Goal: Task Accomplishment & Management: Manage account settings

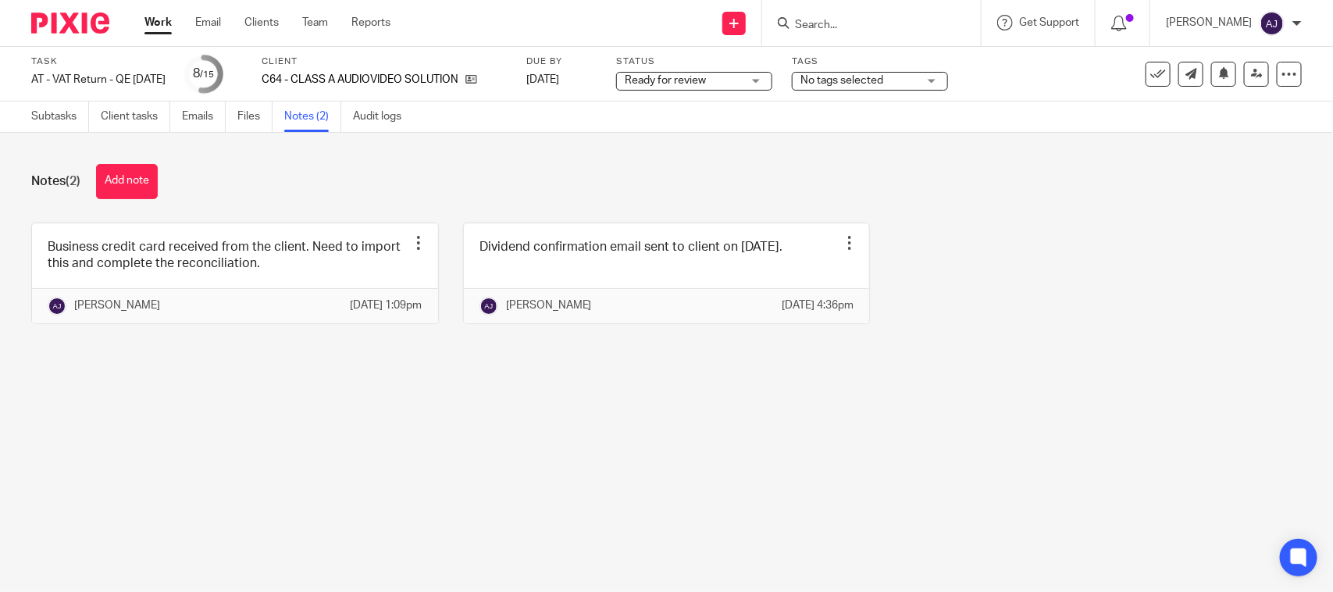
click at [1145, 379] on div "Notes (2) Add note Business credit card received from the client. Need to impor…" at bounding box center [666, 256] width 1333 height 246
click at [922, 205] on div "Notes (2) Add note Business credit card received from the client. Need to impor…" at bounding box center [666, 256] width 1333 height 246
click at [1072, 379] on div "Notes (2) Add note Business credit card received from the client. Need to impor…" at bounding box center [666, 256] width 1333 height 246
click at [618, 187] on div "Notes (2) Add note" at bounding box center [666, 181] width 1270 height 35
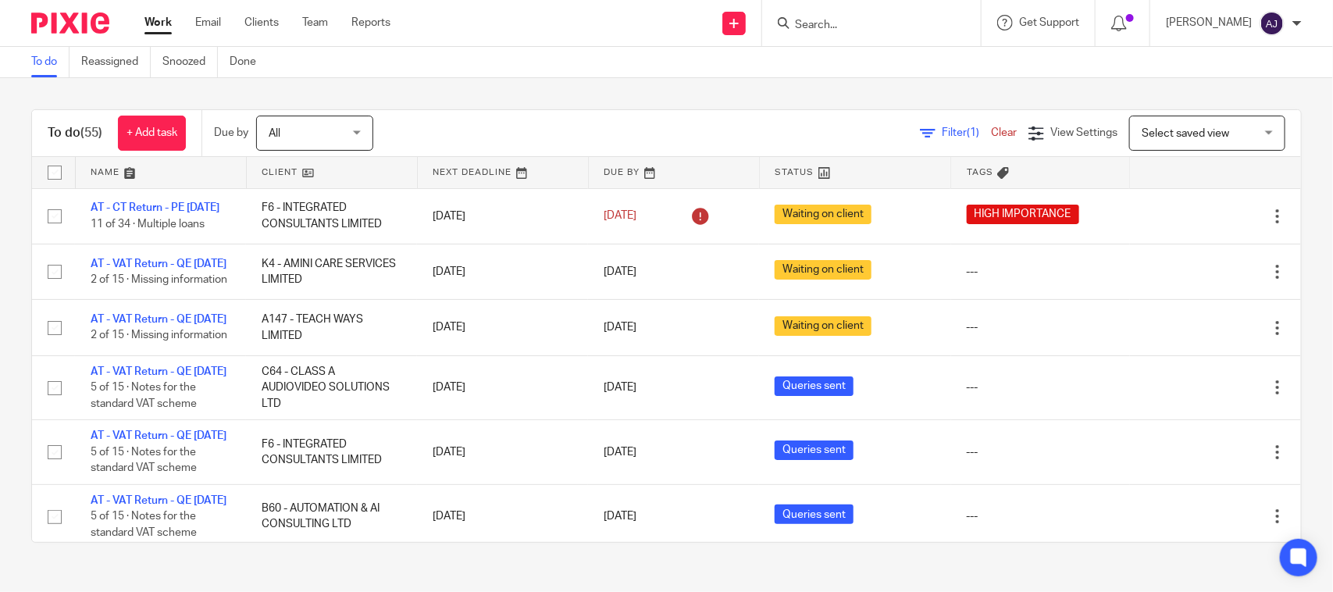
click at [535, 98] on div "To do (55) + Add task Due by All All [DATE] [DATE] This week Next week This mon…" at bounding box center [666, 326] width 1333 height 496
click at [566, 41] on div "Send new email Create task Add client Request signature Get Support Contact Sup…" at bounding box center [873, 23] width 919 height 46
click at [892, 78] on div "To do (55) + Add task Due by All All [DATE] [DATE] This week Next week This mon…" at bounding box center [666, 326] width 1333 height 496
click at [582, 118] on div "Filter (1) Clear View Settings View Settings (1) Filters Clear Save Manage save…" at bounding box center [851, 133] width 900 height 35
click at [493, 82] on div "To do (55) + Add task Due by All All Today Tomorrow This week Next week This mo…" at bounding box center [666, 326] width 1333 height 496
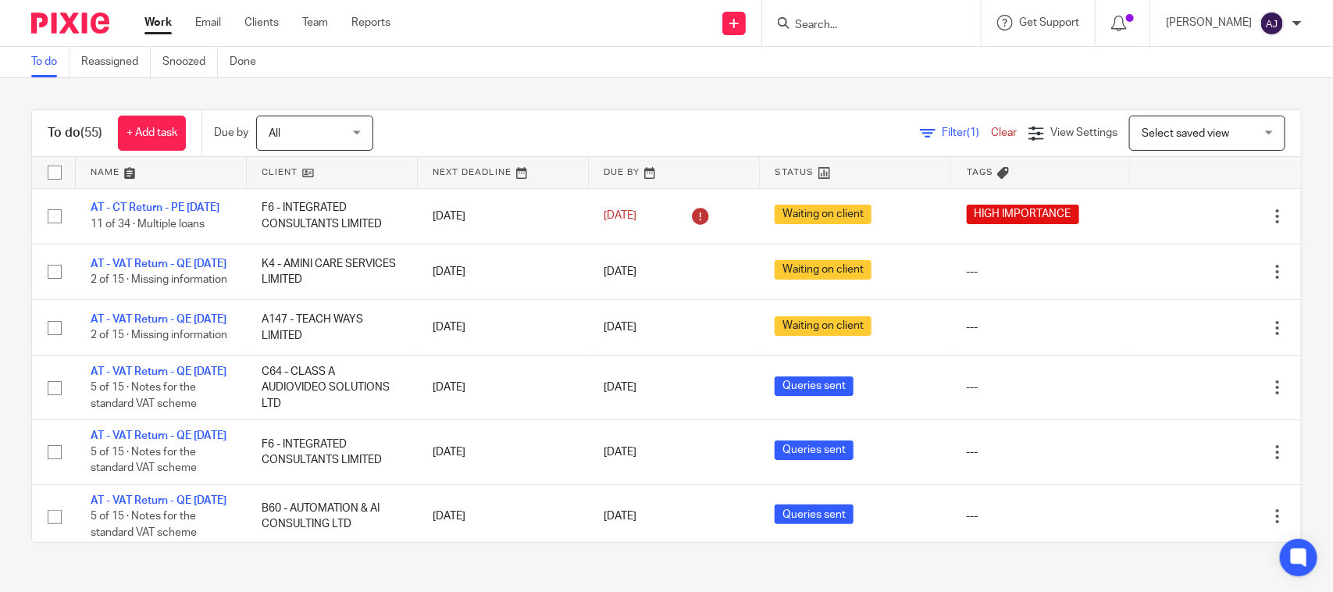
click at [610, 82] on div "To do (55) + Add task Due by All All Today Tomorrow This week Next week This mo…" at bounding box center [666, 326] width 1333 height 496
click at [159, 16] on link "Work" at bounding box center [157, 23] width 27 height 16
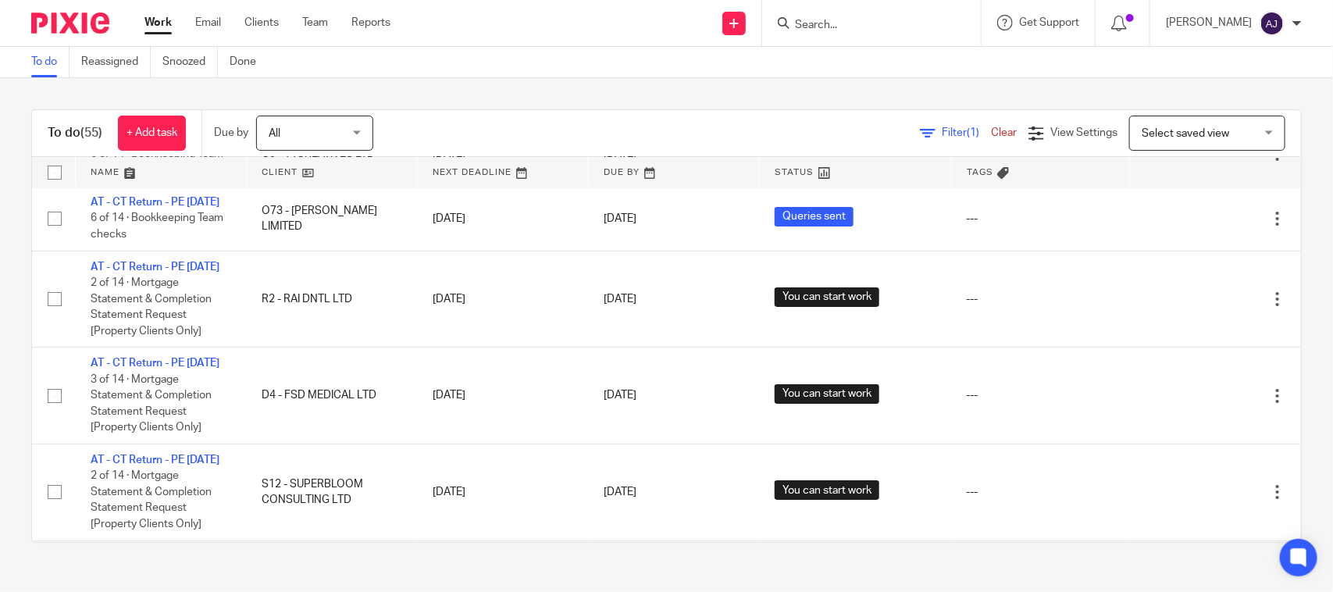
scroll to position [2928, 0]
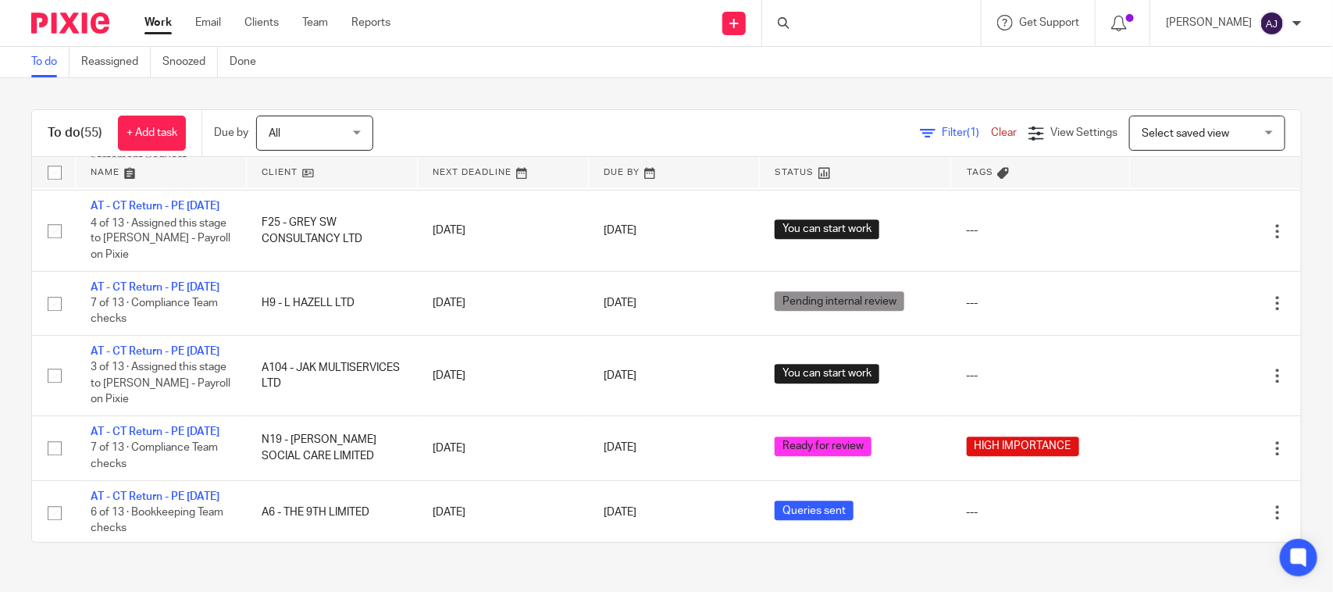
scroll to position [2147, 0]
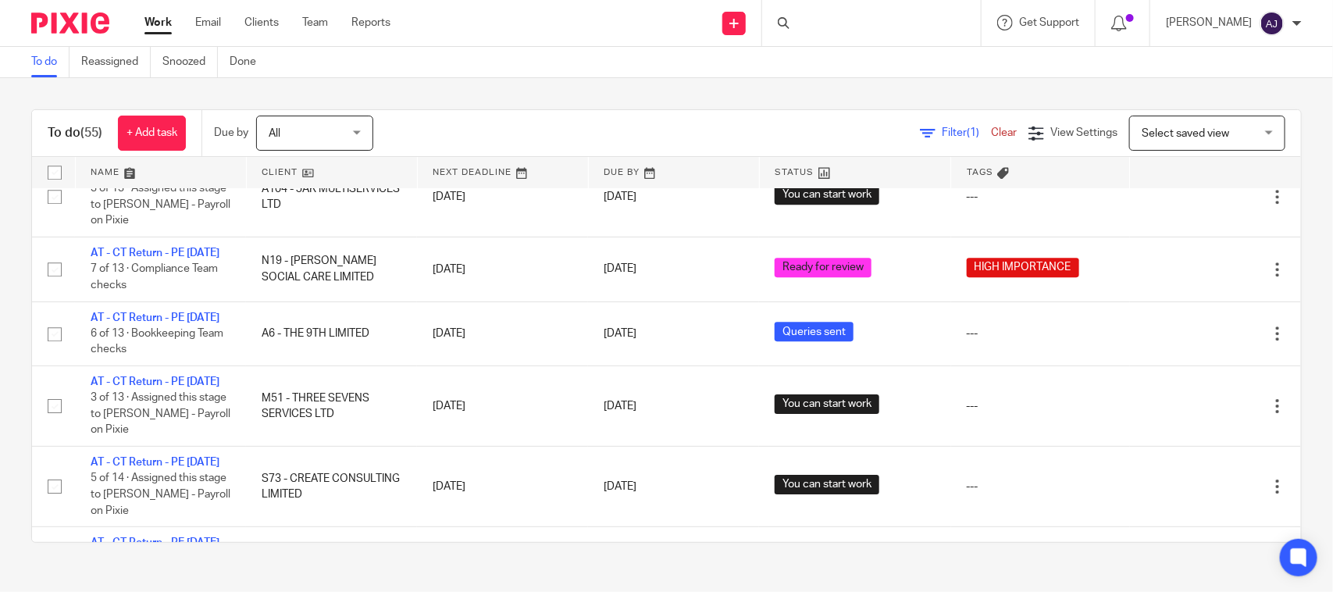
click at [162, 24] on link "Work" at bounding box center [157, 23] width 27 height 16
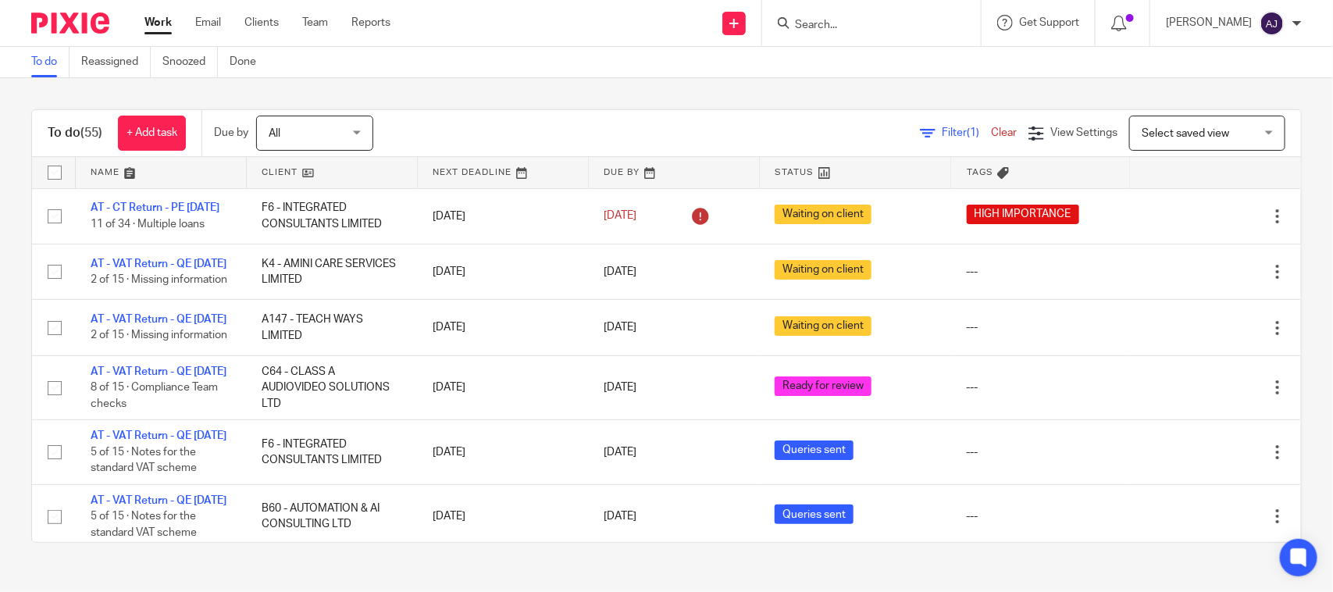
click at [151, 29] on link "Work" at bounding box center [157, 23] width 27 height 16
click at [632, 87] on div "To do (55) + Add task Due by All All [DATE] [DATE] This week Next week This mon…" at bounding box center [666, 326] width 1333 height 496
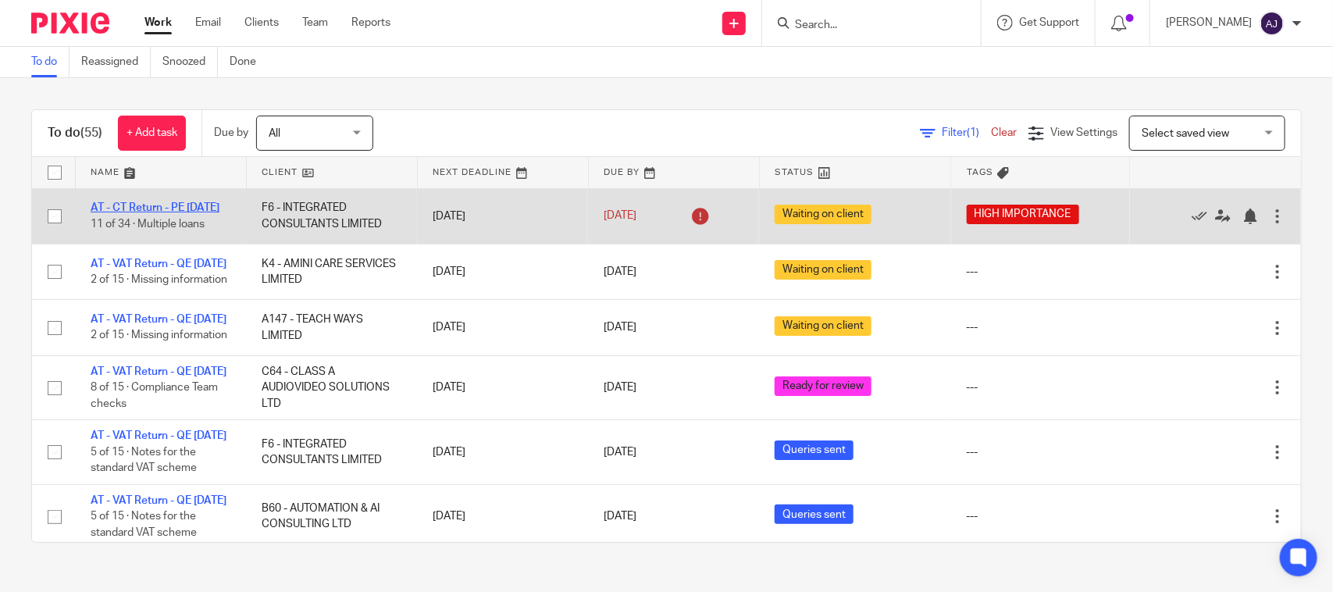
click at [126, 203] on link "AT - CT Return - PE [DATE]" at bounding box center [155, 207] width 129 height 11
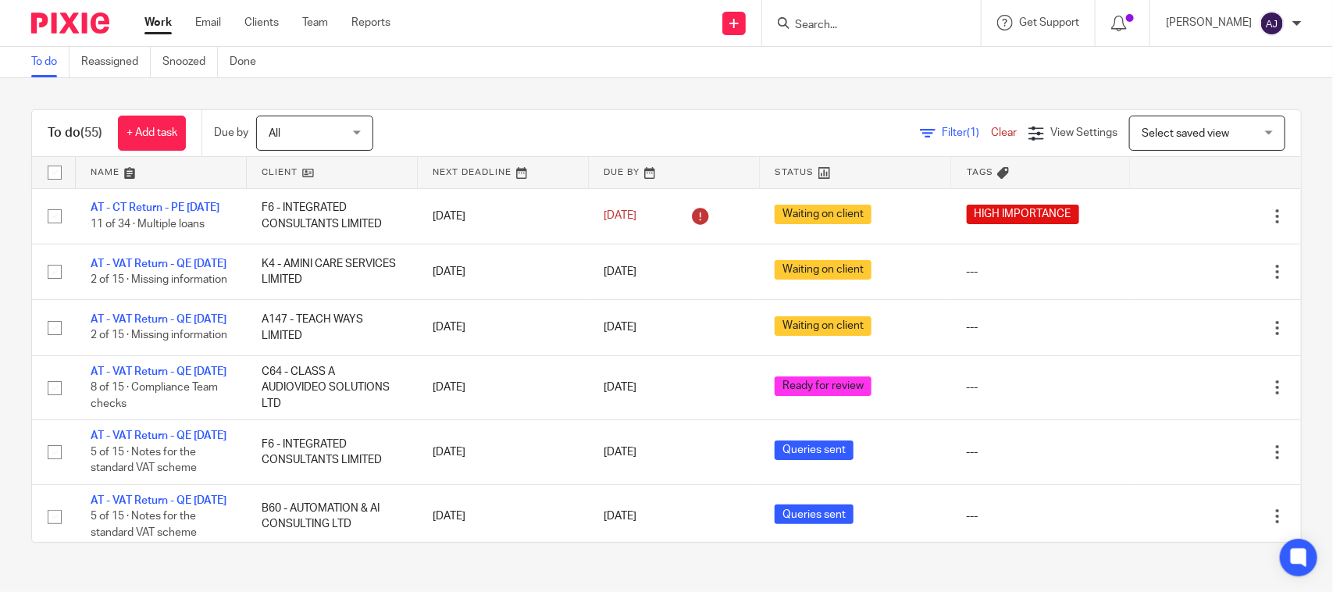
click at [822, 20] on input "Search" at bounding box center [863, 26] width 141 height 14
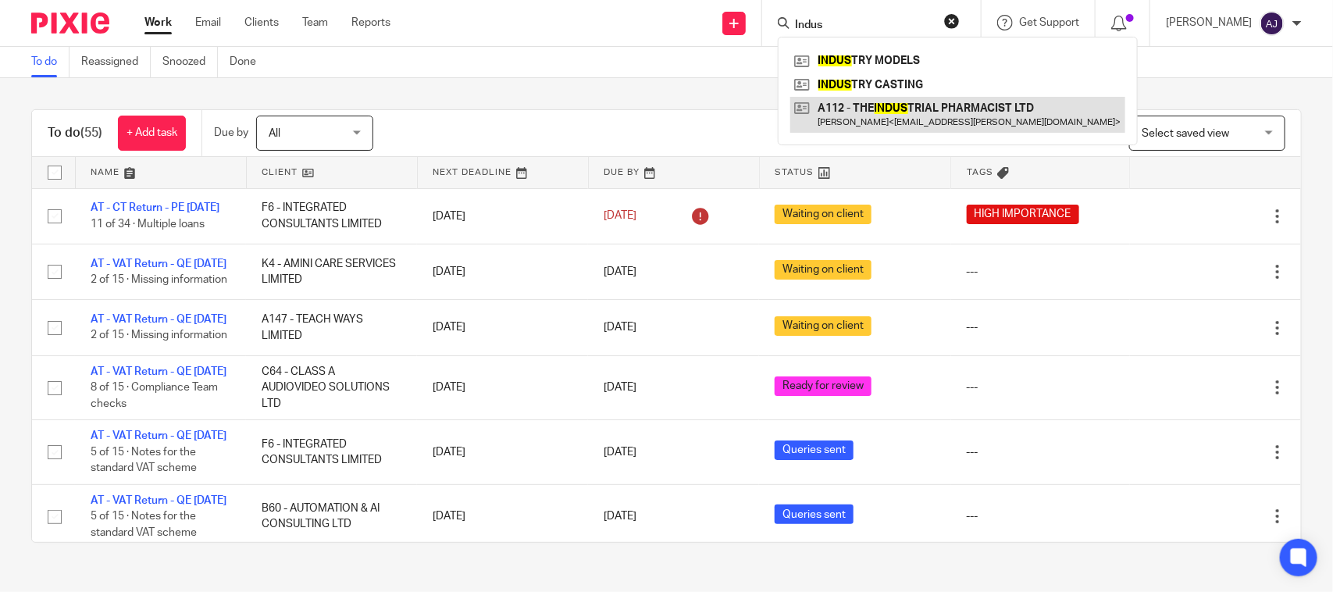
type input "Indus"
click at [926, 109] on link at bounding box center [957, 115] width 335 height 36
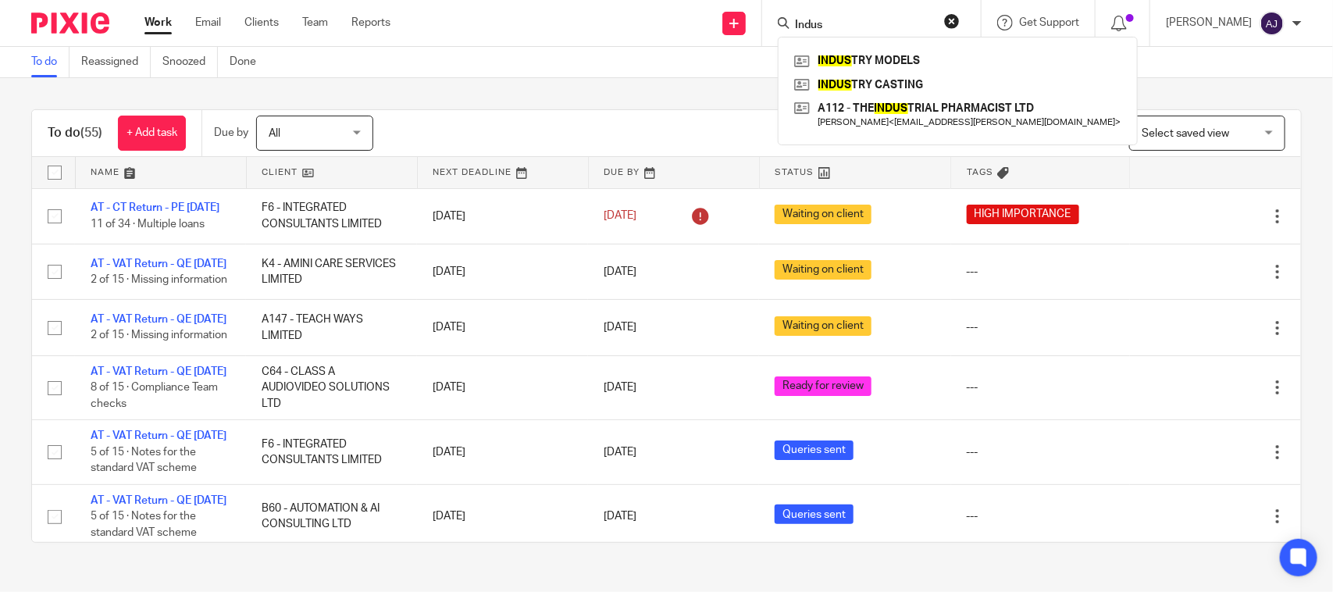
click at [635, 67] on div "To do Reassigned Snoozed Done" at bounding box center [666, 62] width 1333 height 31
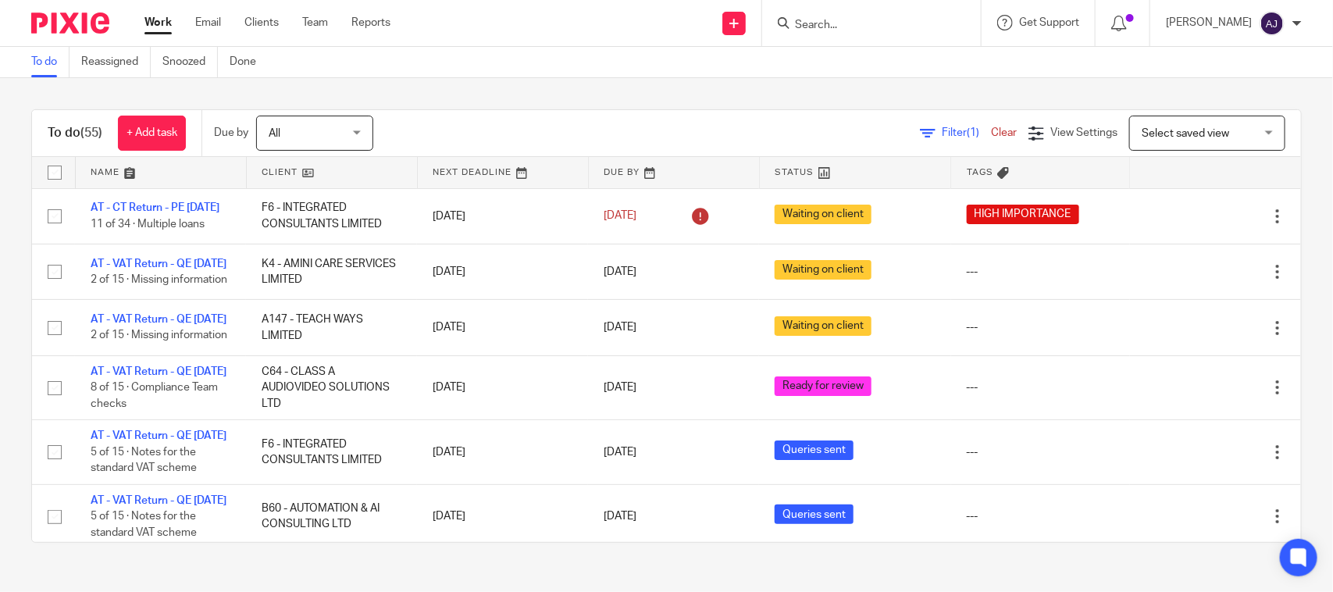
click at [700, 88] on div "To do (55) + Add task Due by All All [DATE] [DATE] This week Next week This mon…" at bounding box center [666, 326] width 1333 height 496
click at [511, 102] on div "To do (55) + Add task Due by All All [DATE] [DATE] This week Next week This mon…" at bounding box center [666, 326] width 1333 height 496
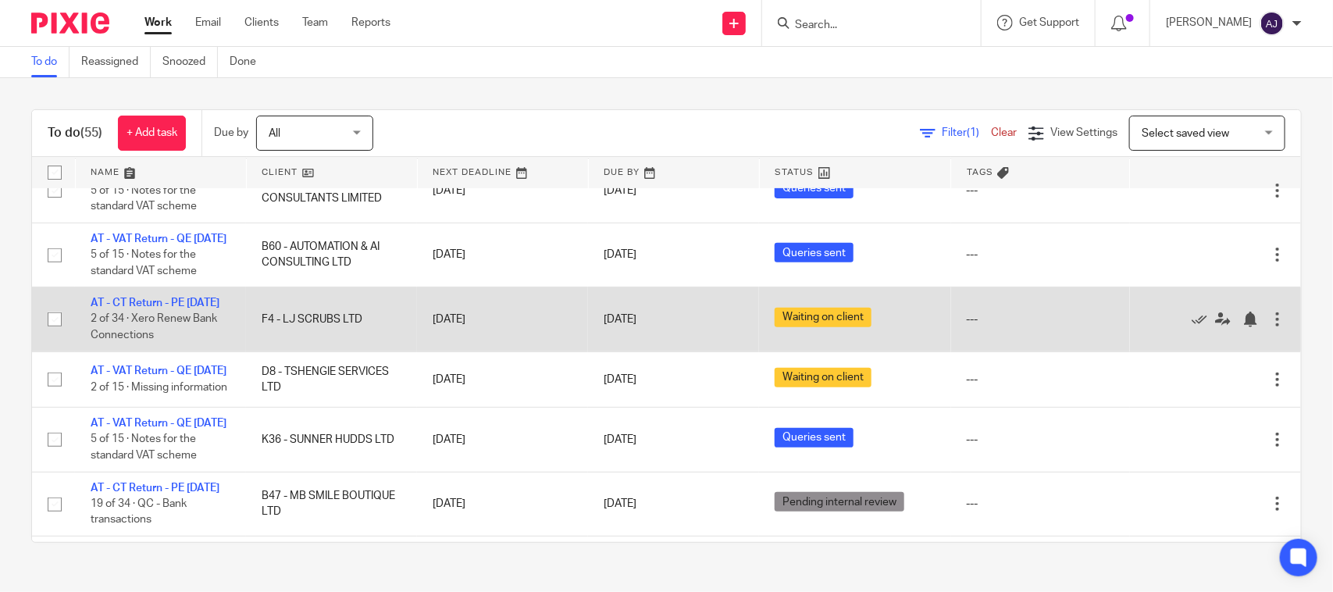
scroll to position [390, 0]
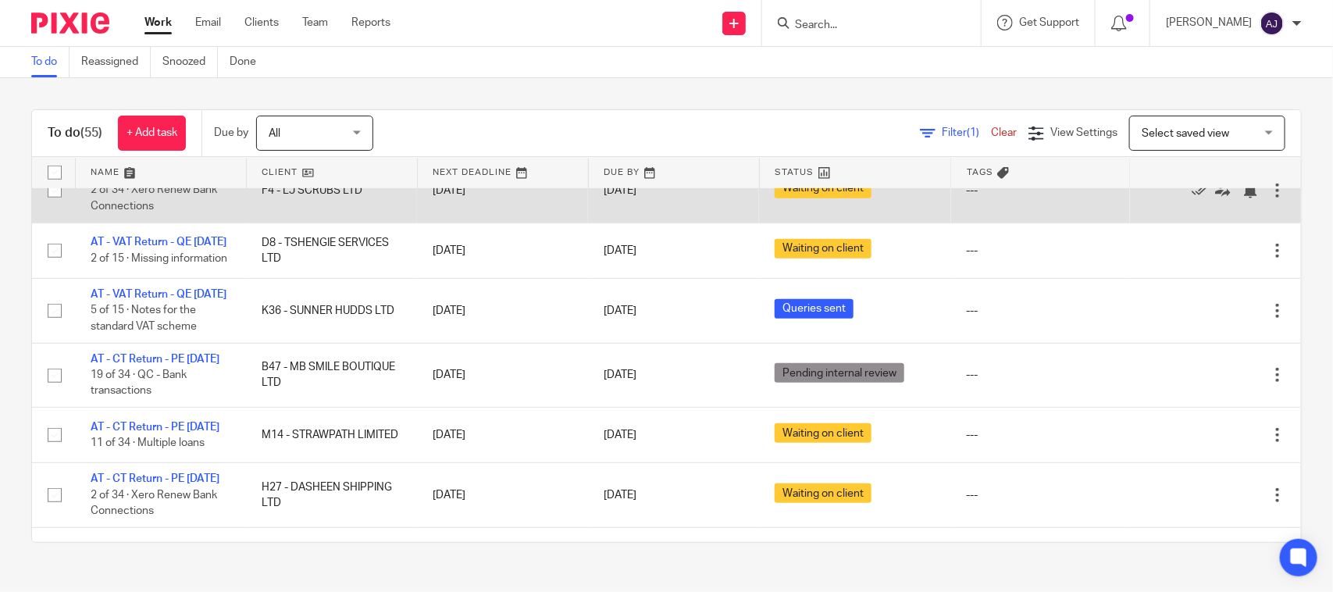
click at [189, 180] on link "AT - CT Return - PE [DATE]" at bounding box center [155, 174] width 129 height 11
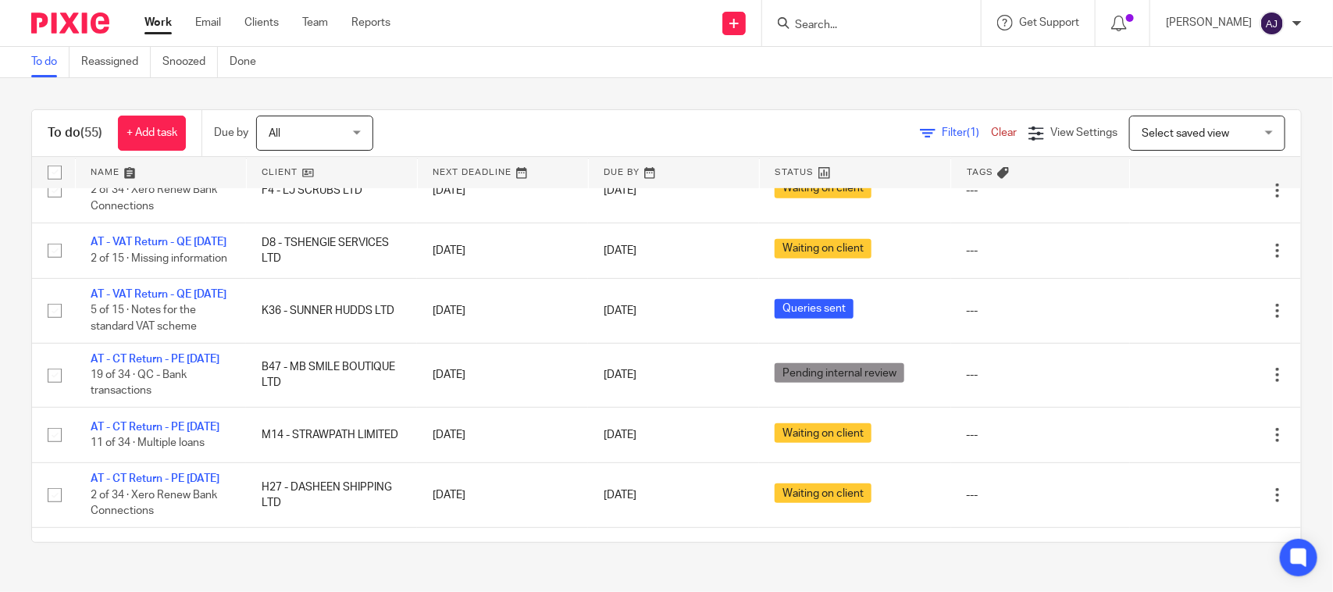
click at [614, 91] on div "To do (55) + Add task Due by All All [DATE] [DATE] This week Next week This mon…" at bounding box center [666, 326] width 1333 height 496
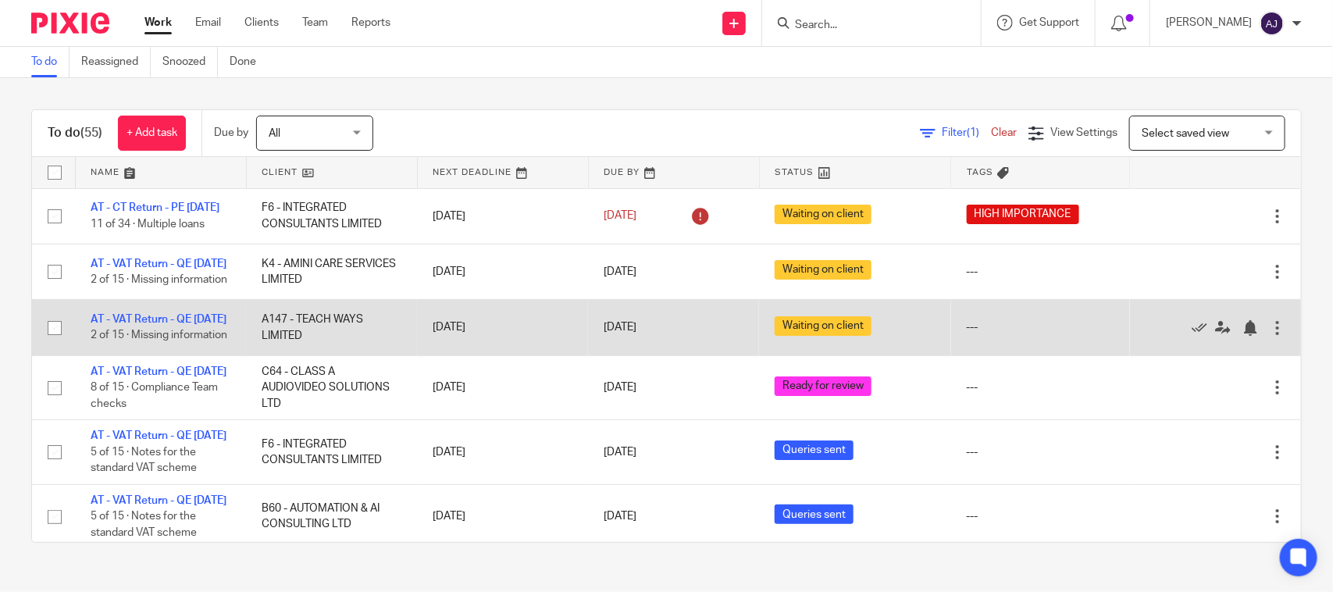
scroll to position [647, 0]
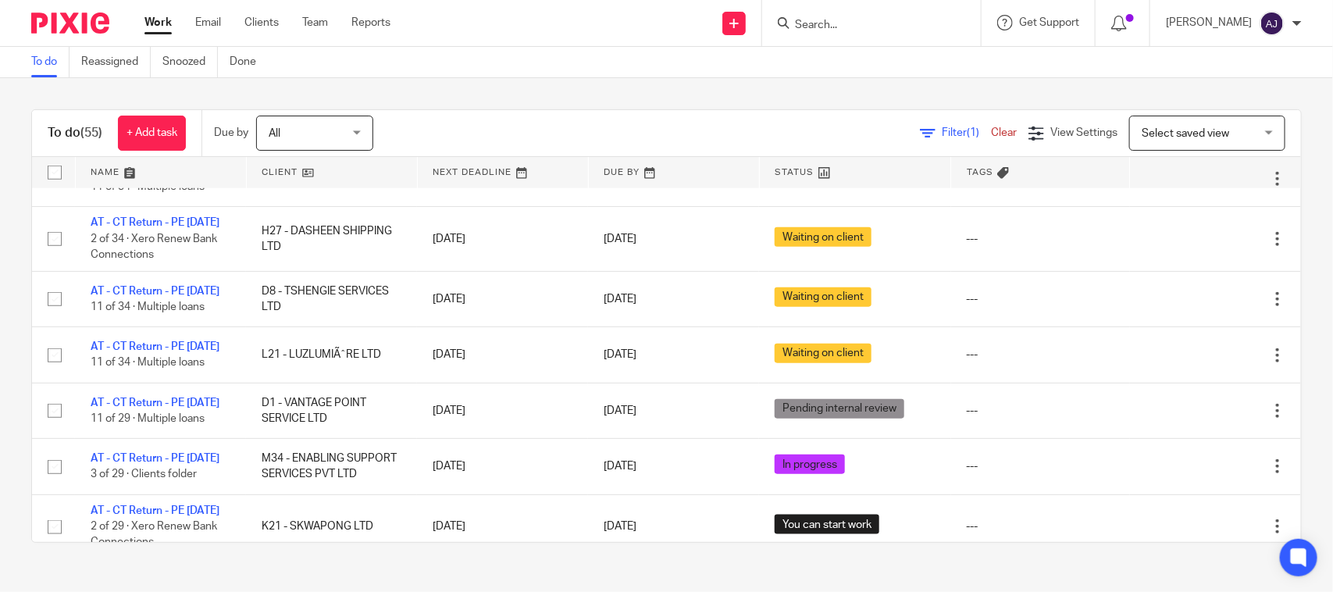
click at [619, 94] on div "To do (55) + Add task Due by All All Today Tomorrow This week Next week This mo…" at bounding box center [666, 326] width 1333 height 496
click at [766, 119] on div "Filter (1) Clear View Settings View Settings (1) Filters Clear Save Manage save…" at bounding box center [851, 133] width 900 height 35
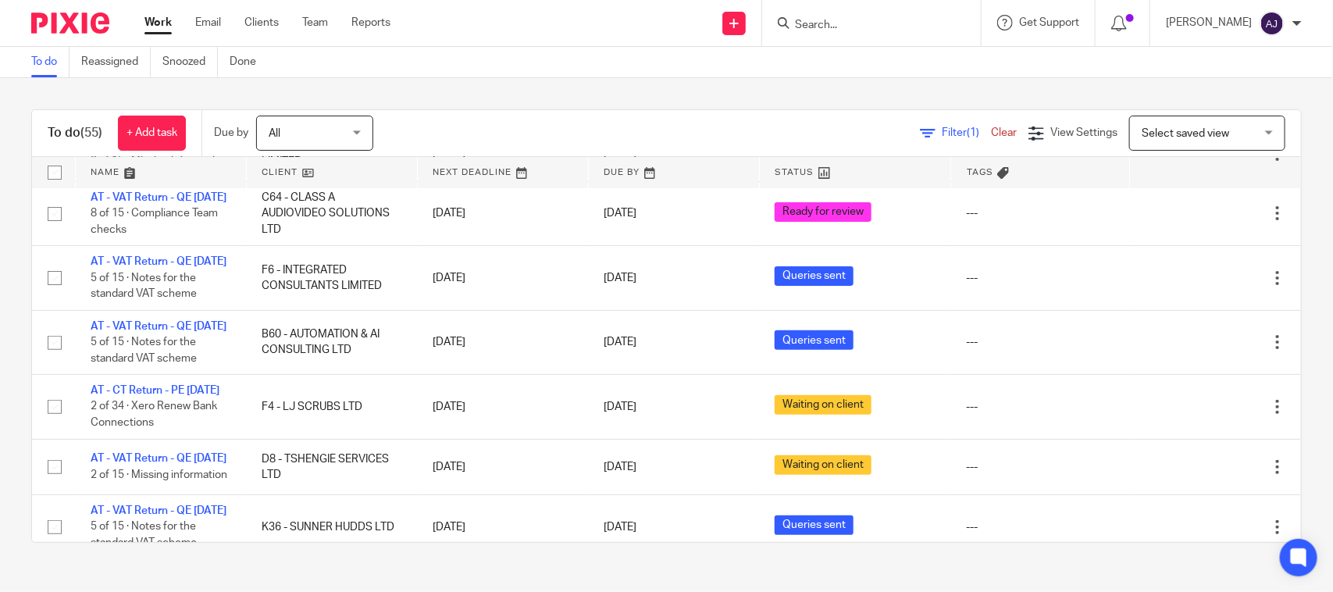
scroll to position [0, 0]
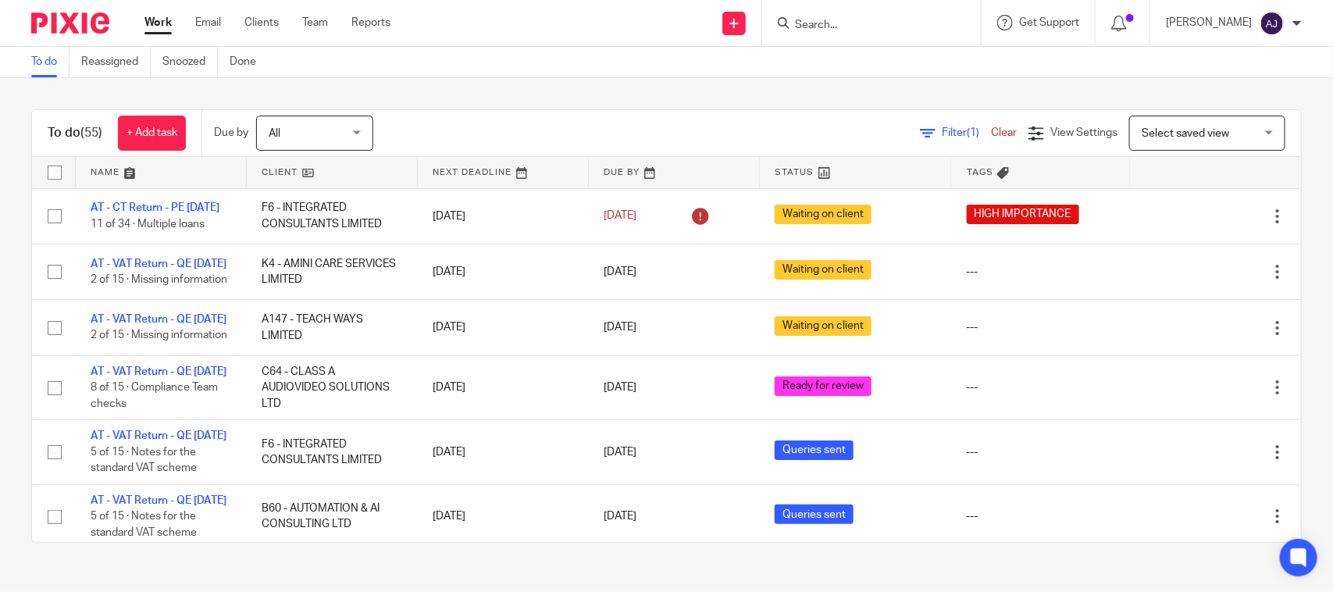
click at [550, 109] on div "To do (55) + Add task Due by All All Today Tomorrow This week Next week This mo…" at bounding box center [666, 325] width 1270 height 433
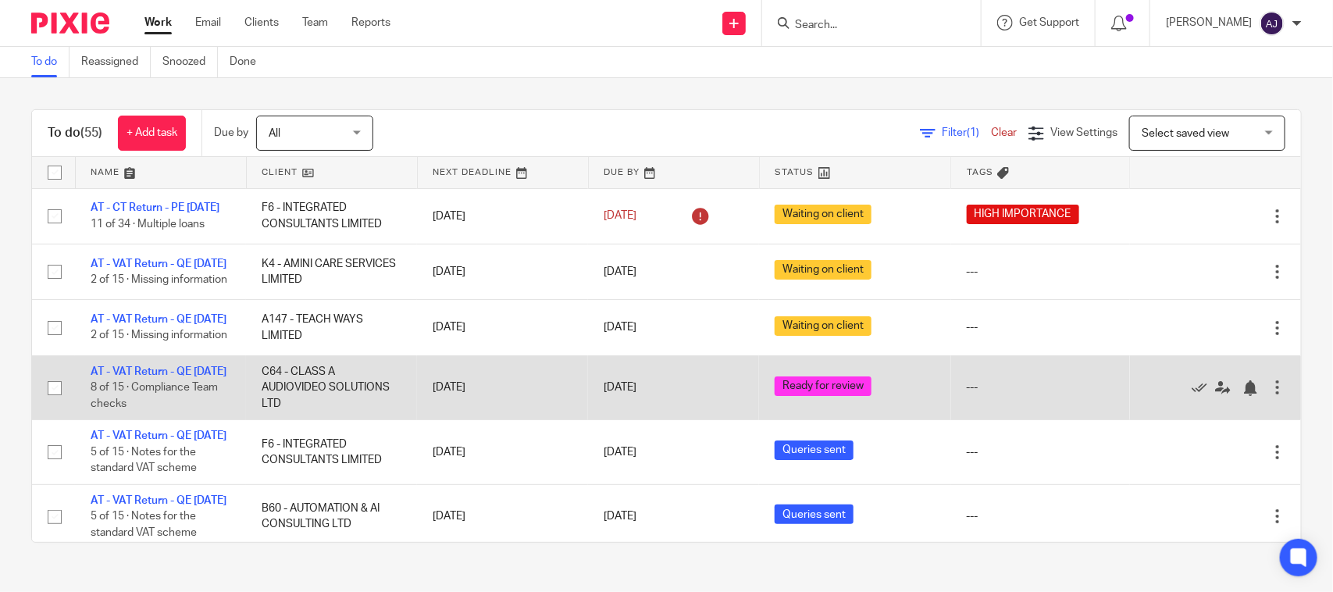
click at [1247, 419] on td "Edit task Delete" at bounding box center [1215, 387] width 171 height 64
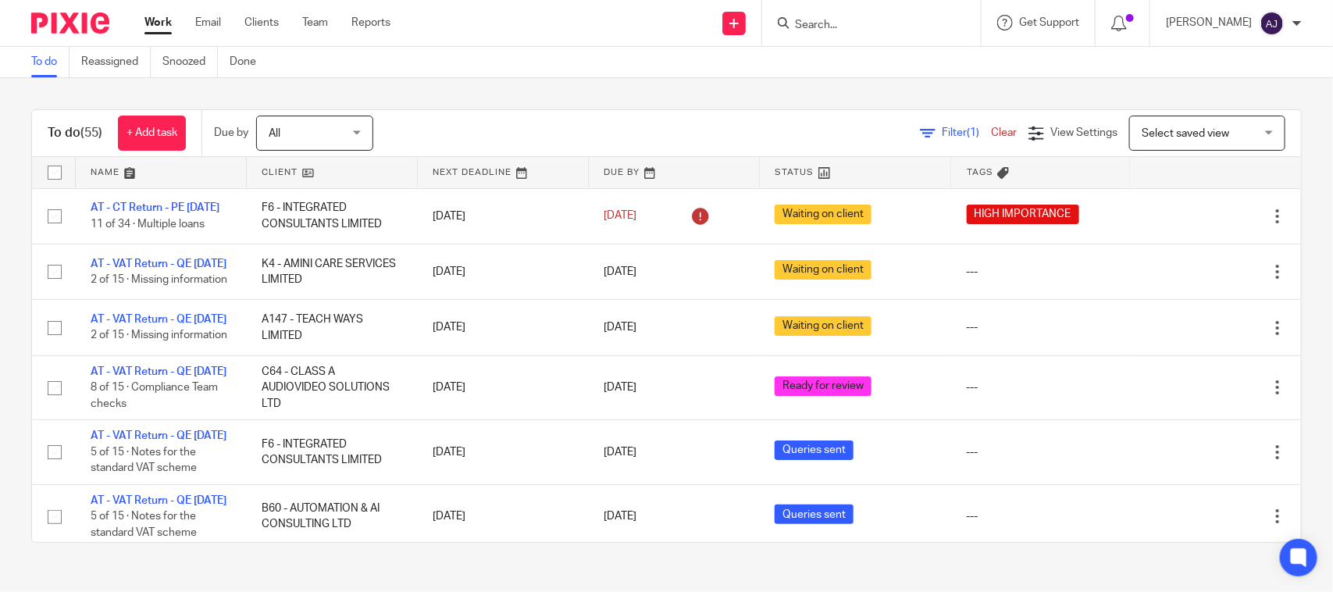
click at [1279, 438] on div "To do (55) + Add task Due by All All Today Tomorrow This week Next week This mo…" at bounding box center [666, 326] width 1333 height 496
click at [445, 82] on div "To do (55) + Add task Due by All All Today Tomorrow This week Next week This mo…" at bounding box center [666, 326] width 1333 height 496
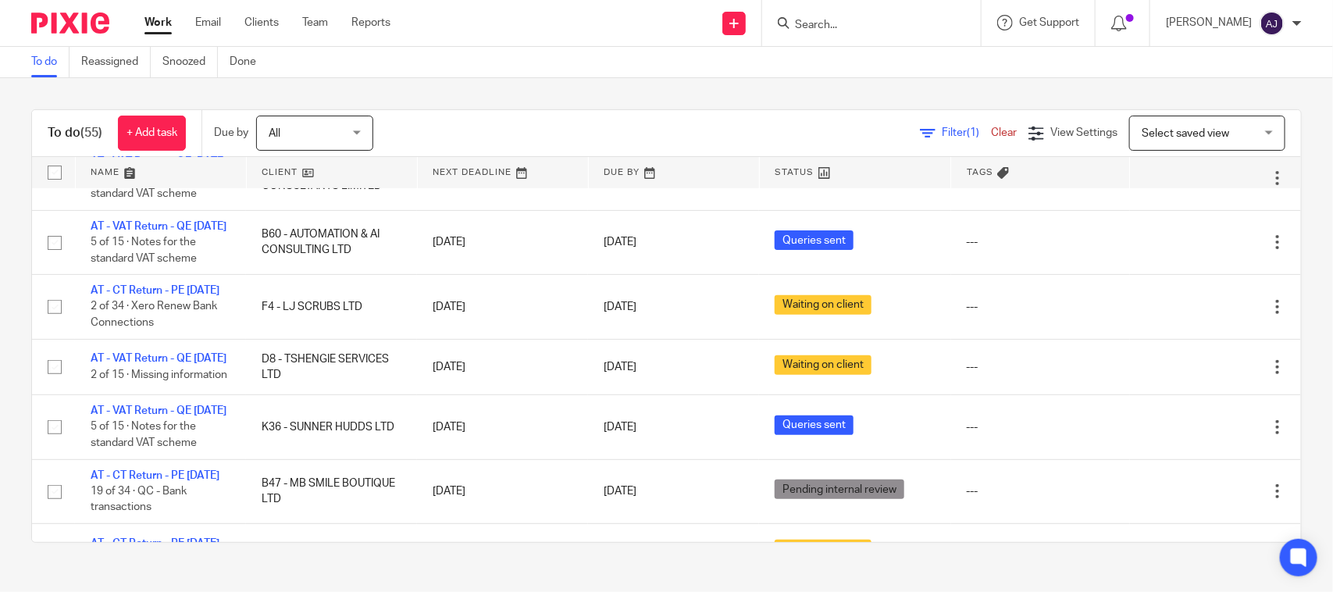
scroll to position [0, 0]
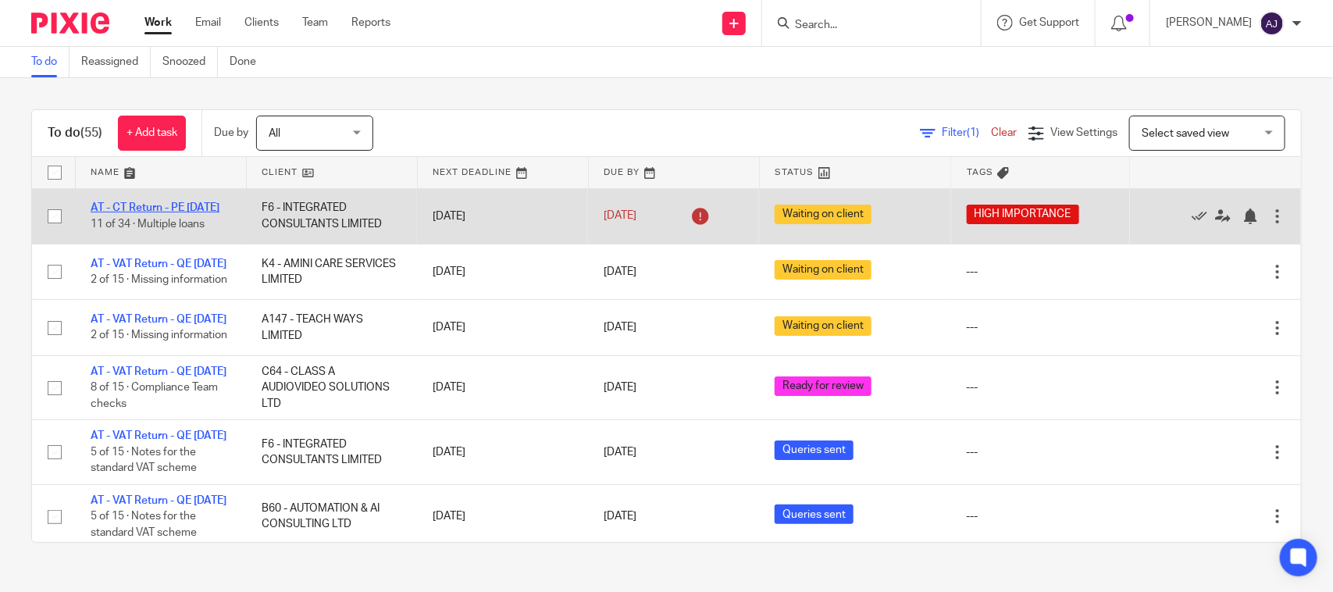
click at [155, 203] on link "AT - CT Return - PE 30-11-2024" at bounding box center [155, 207] width 129 height 11
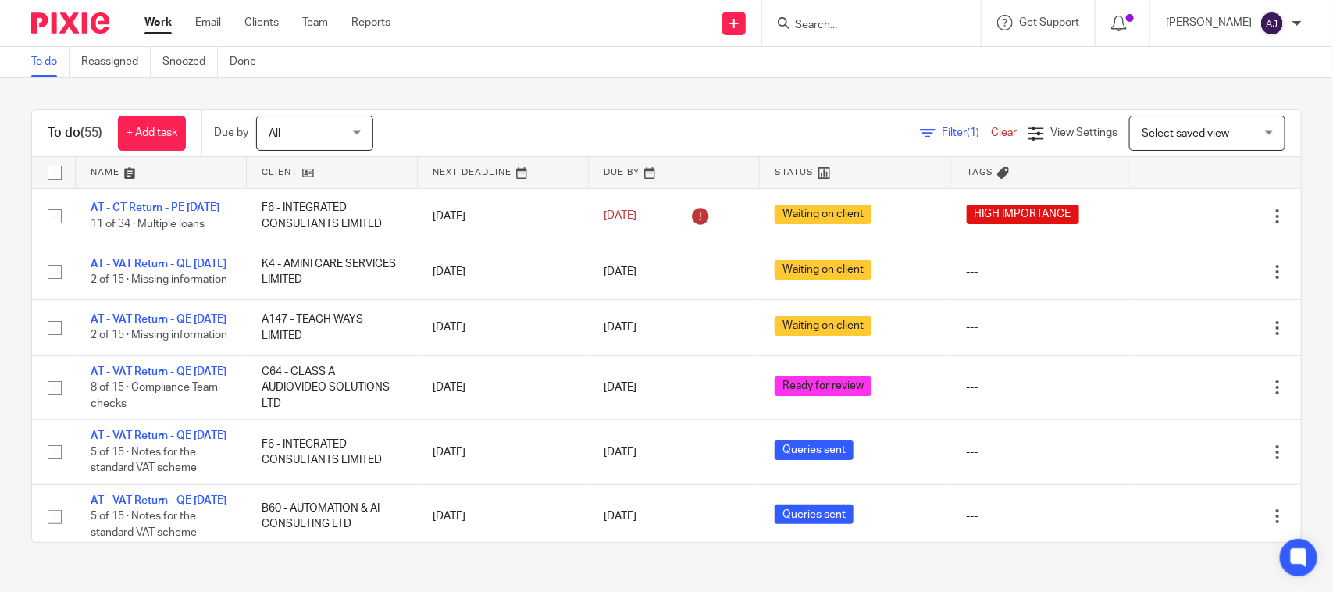
click at [857, 27] on input "Search" at bounding box center [863, 26] width 141 height 14
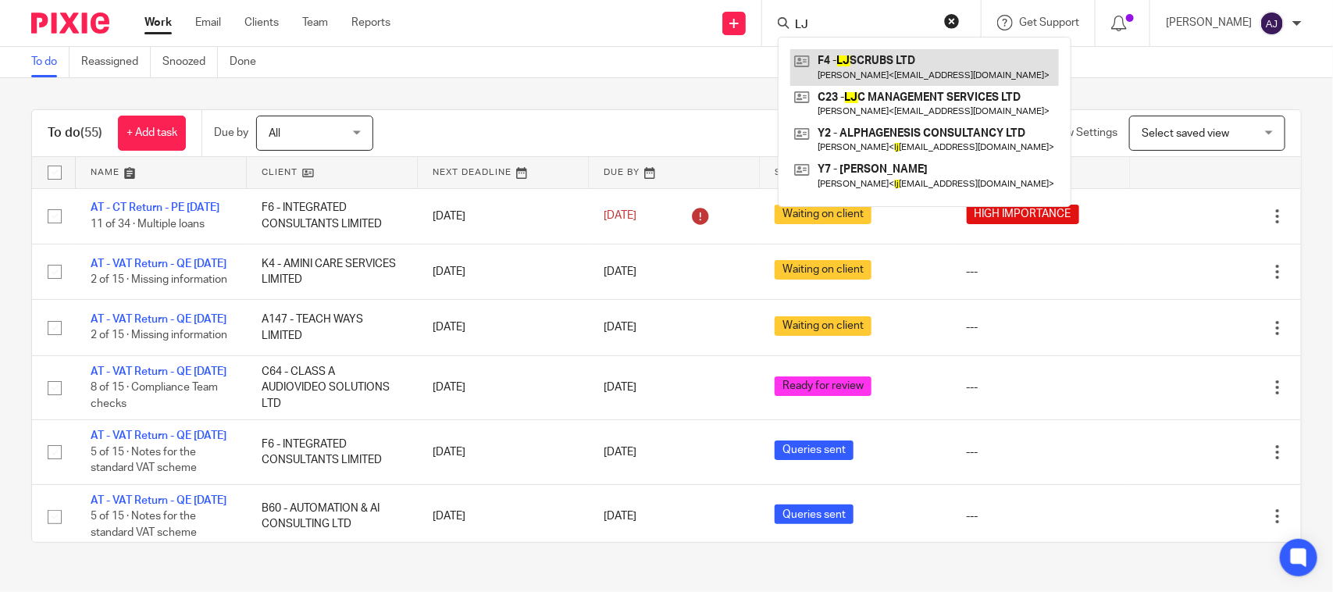
type input "LJ"
click at [977, 60] on link at bounding box center [924, 67] width 269 height 36
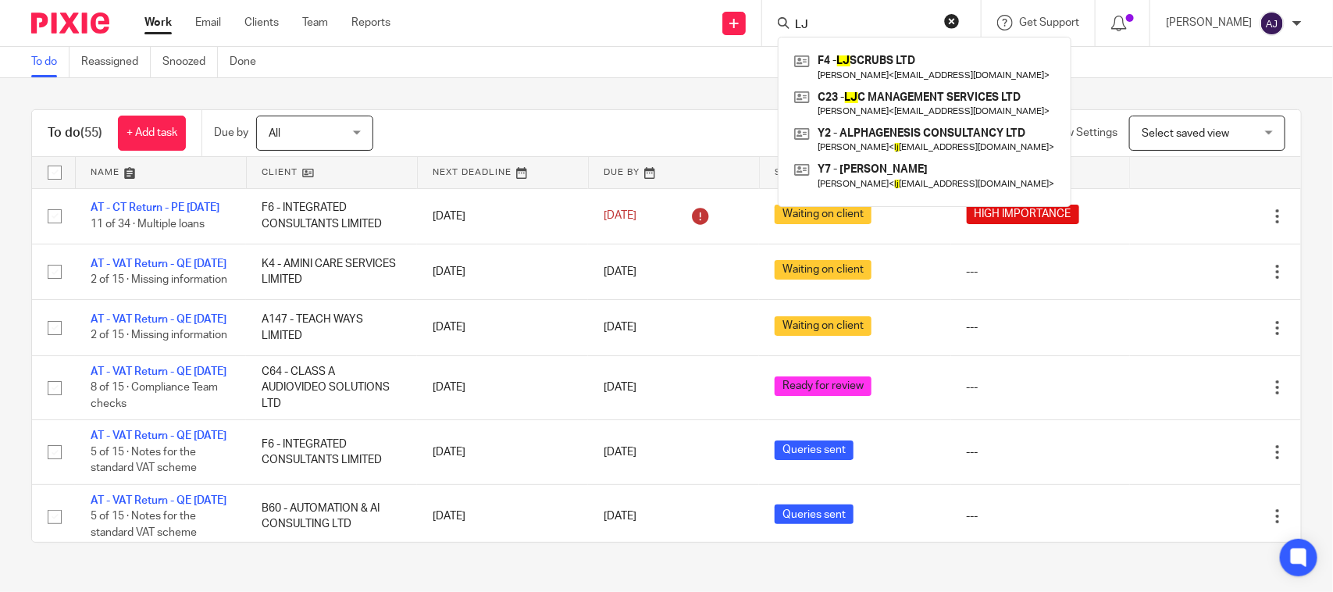
click at [593, 119] on div "Filter (1) Clear View Settings View Settings (1) Filters Clear Save Manage save…" at bounding box center [851, 133] width 900 height 35
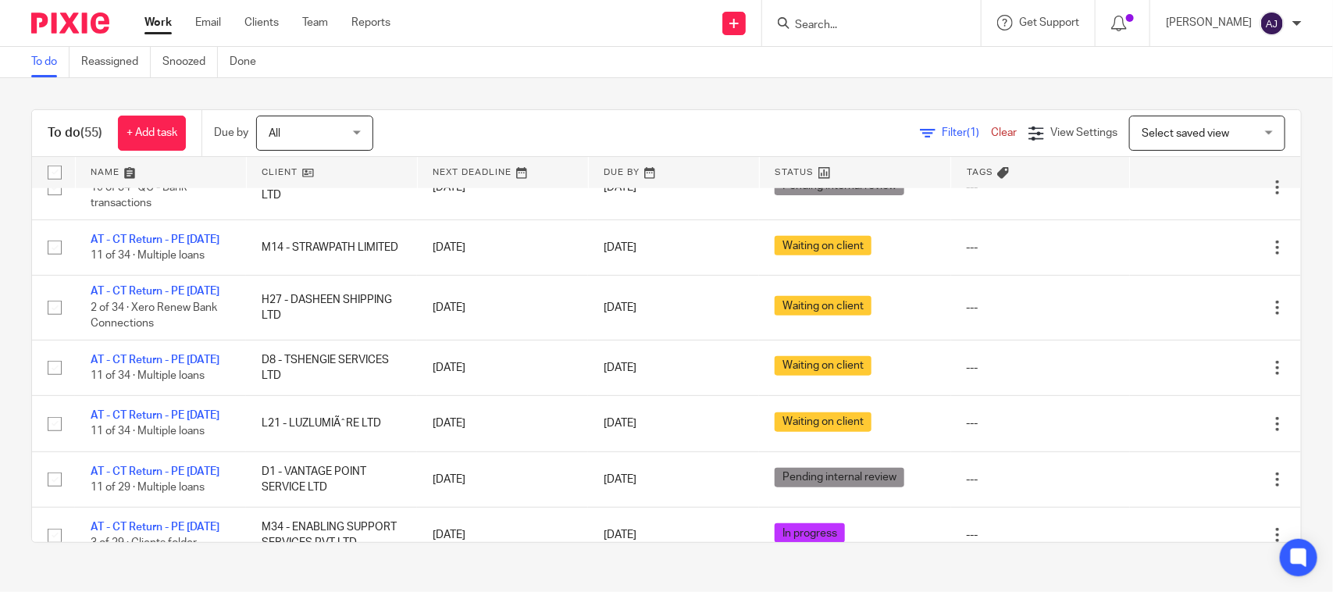
scroll to position [586, 0]
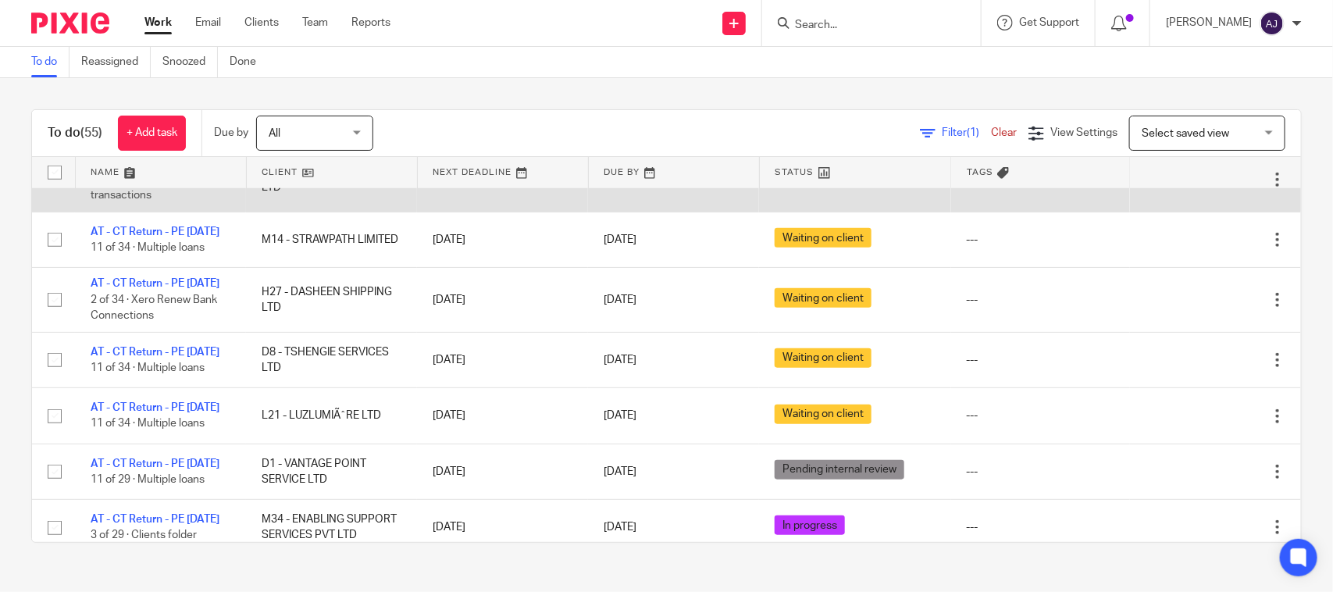
click at [161, 169] on link "AT - CT Return - PE 31-01-2025" at bounding box center [155, 164] width 129 height 11
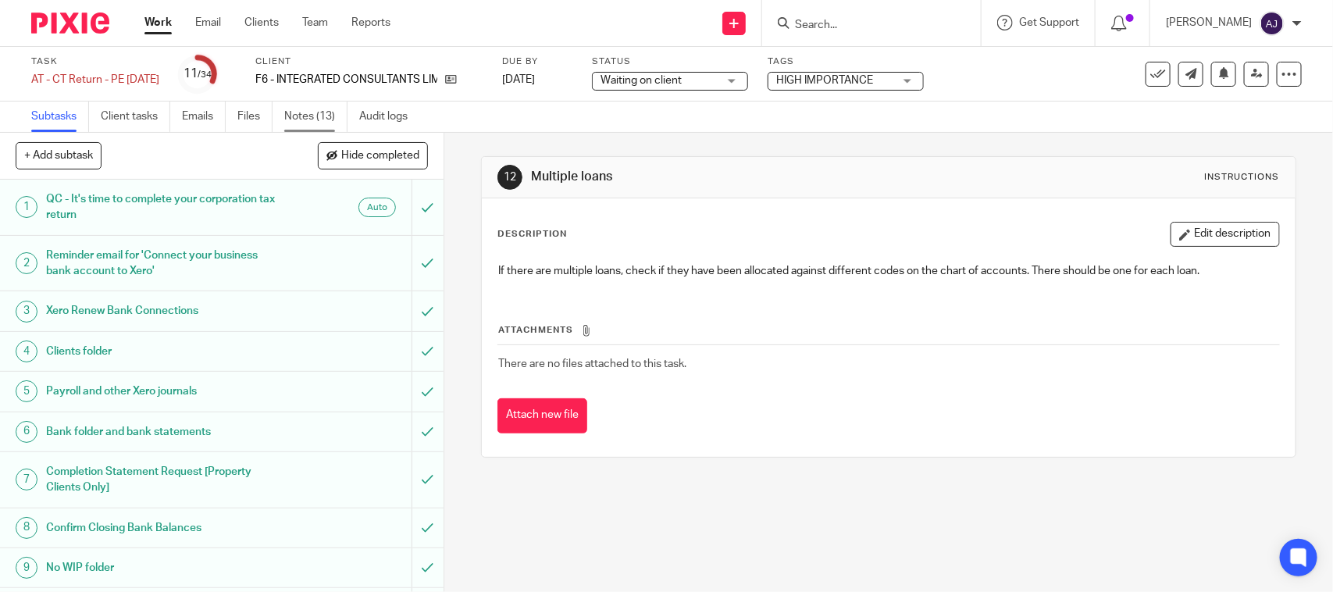
click at [305, 104] on link "Notes (13)" at bounding box center [315, 117] width 63 height 30
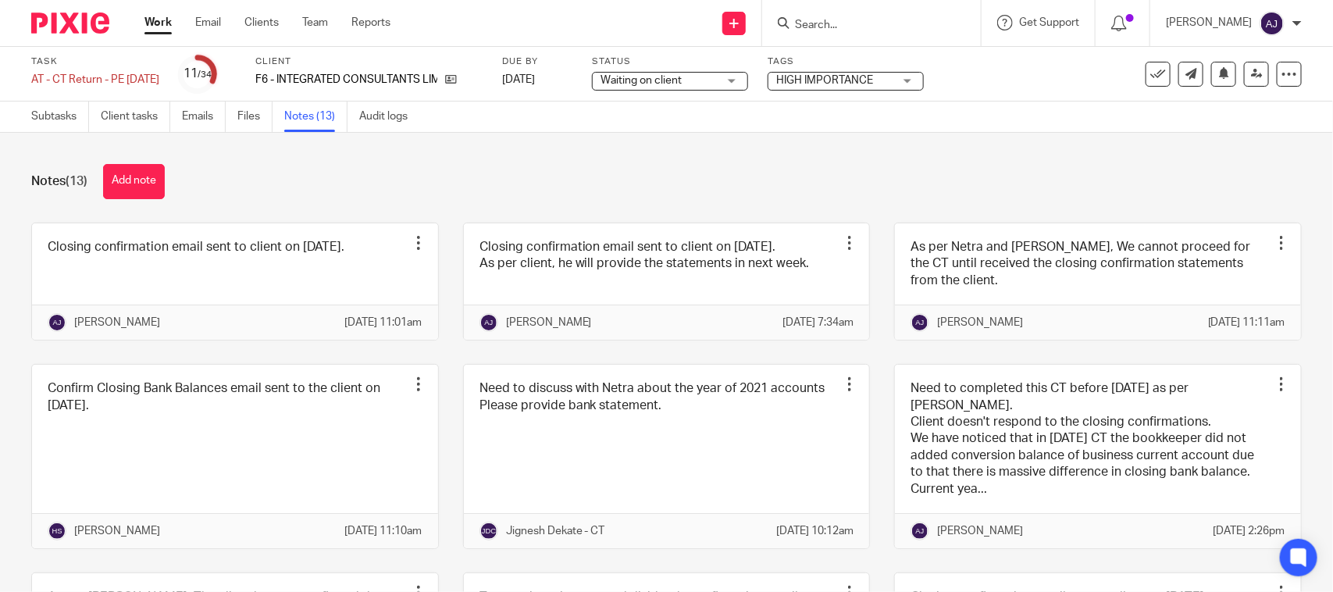
click at [468, 197] on div "Notes (13) Add note" at bounding box center [666, 181] width 1270 height 35
click at [686, 177] on div "Notes (13) Add note" at bounding box center [666, 181] width 1270 height 35
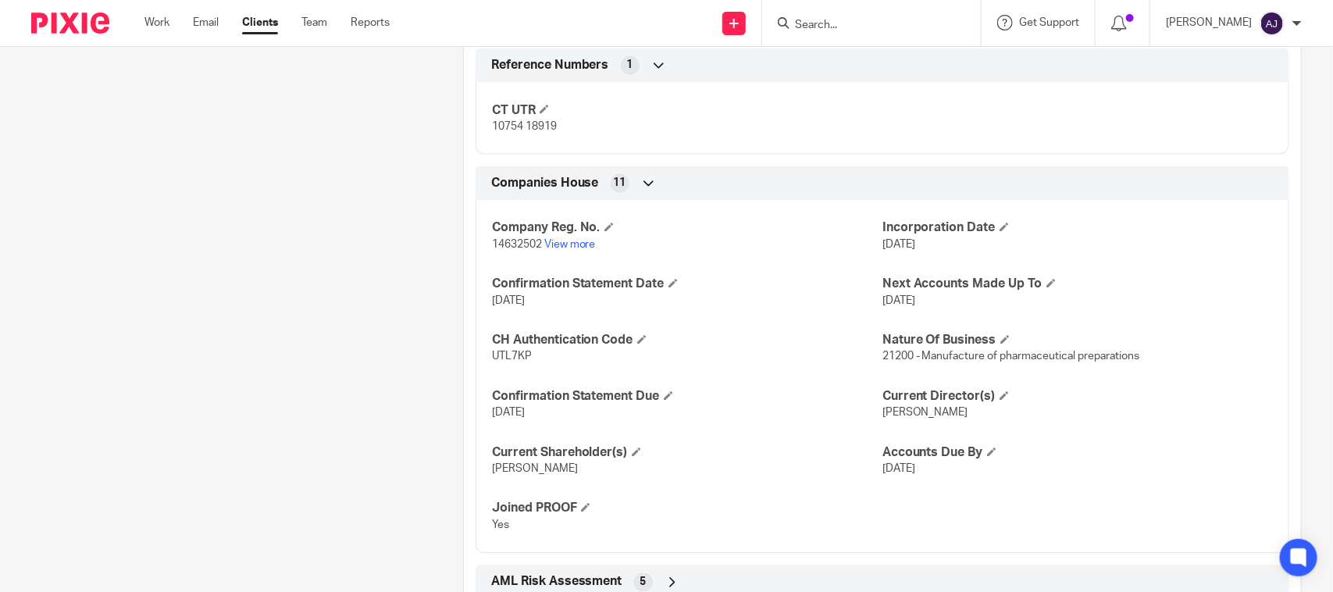
scroll to position [1171, 0]
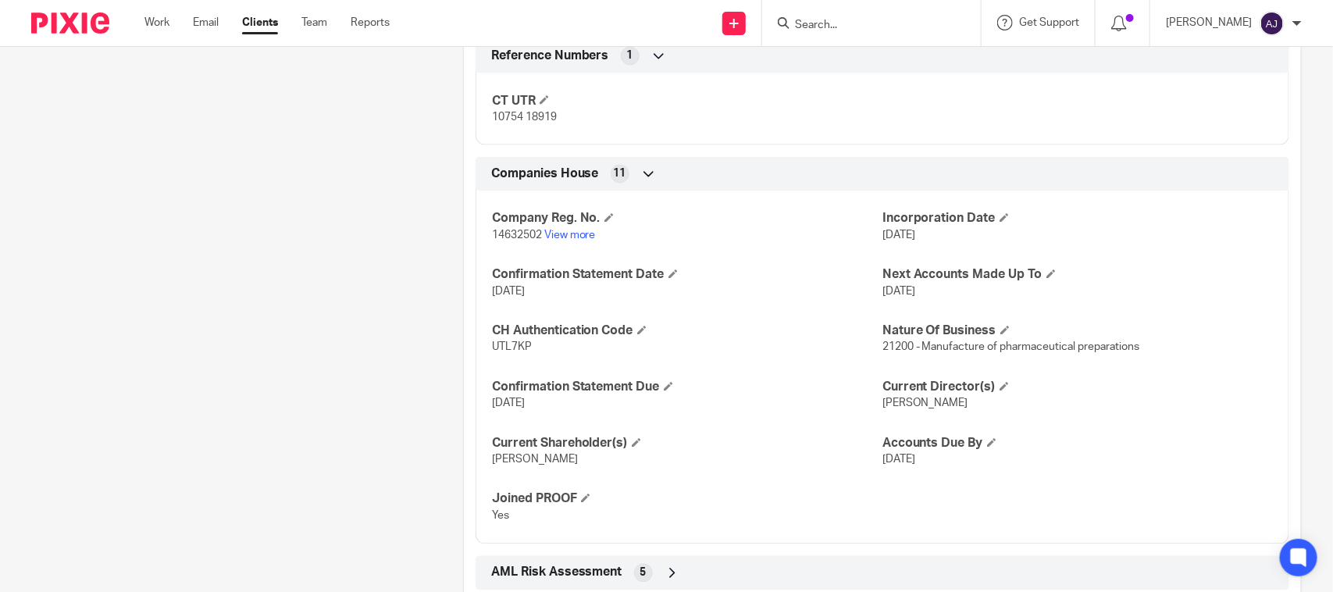
click at [895, 27] on input "Search" at bounding box center [863, 26] width 141 height 14
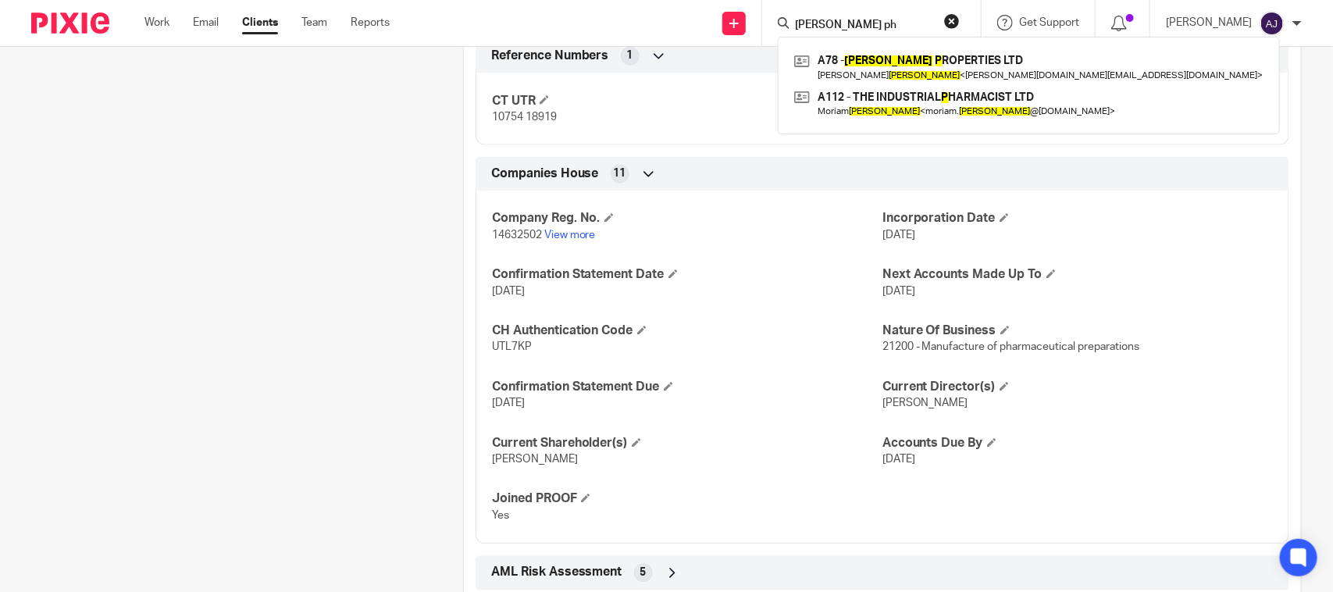
type input "[PERSON_NAME] pha"
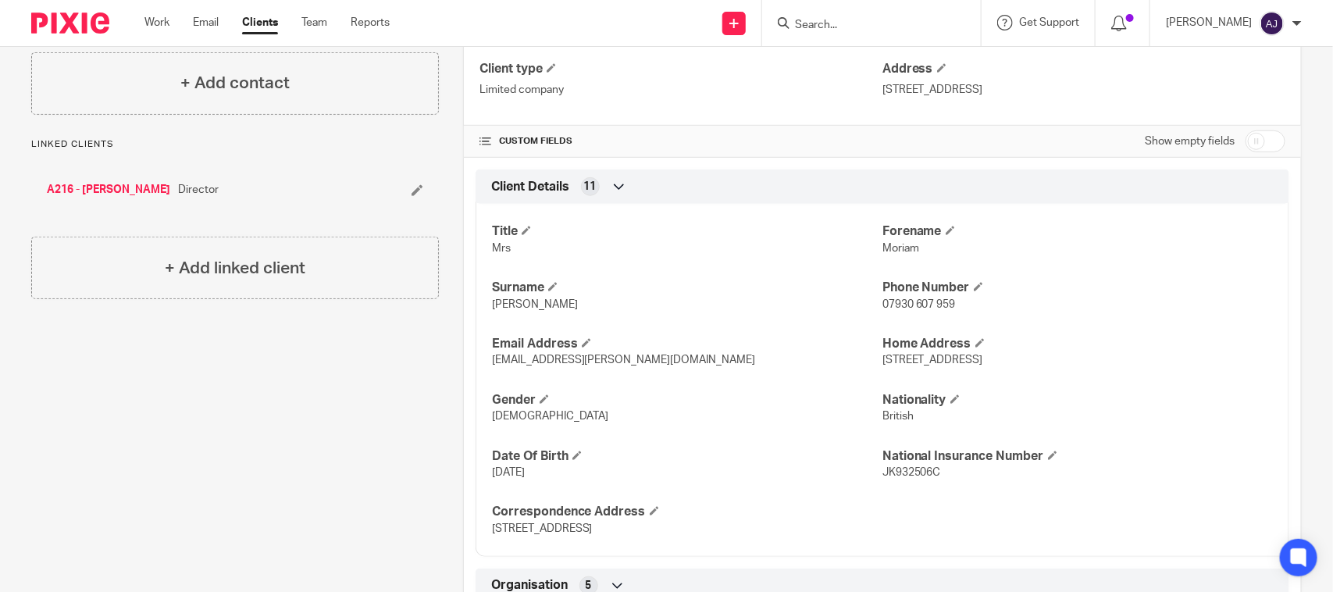
scroll to position [98, 0]
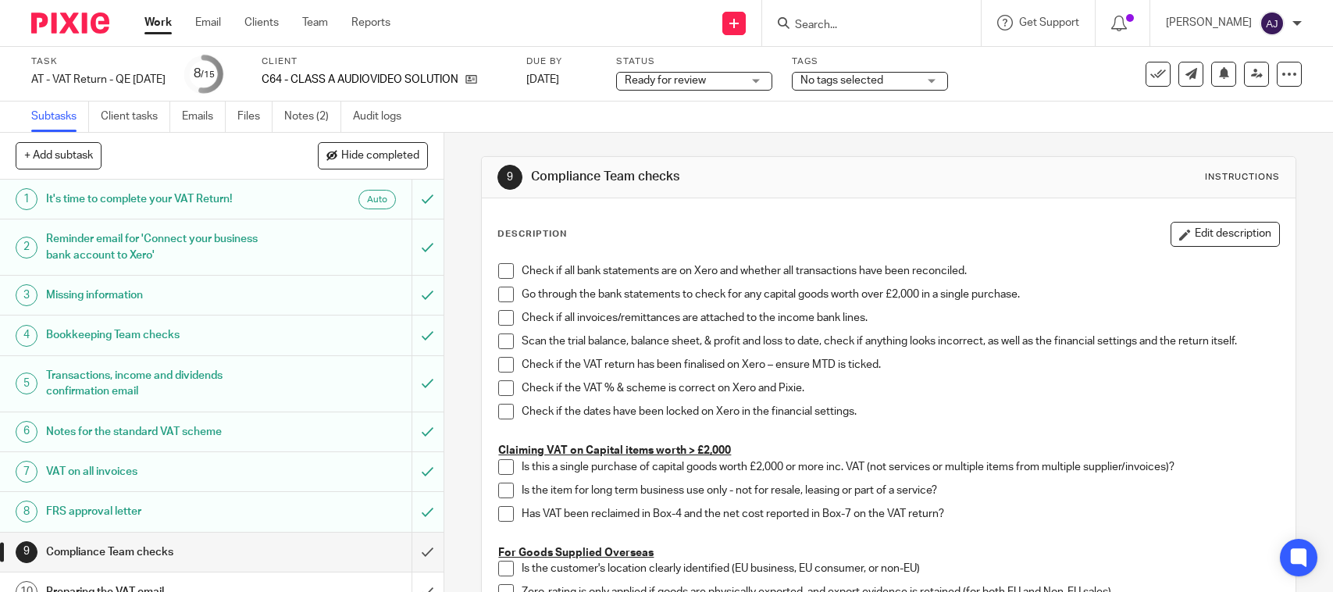
click at [713, 88] on div "Ready for review Ready for review" at bounding box center [694, 81] width 156 height 19
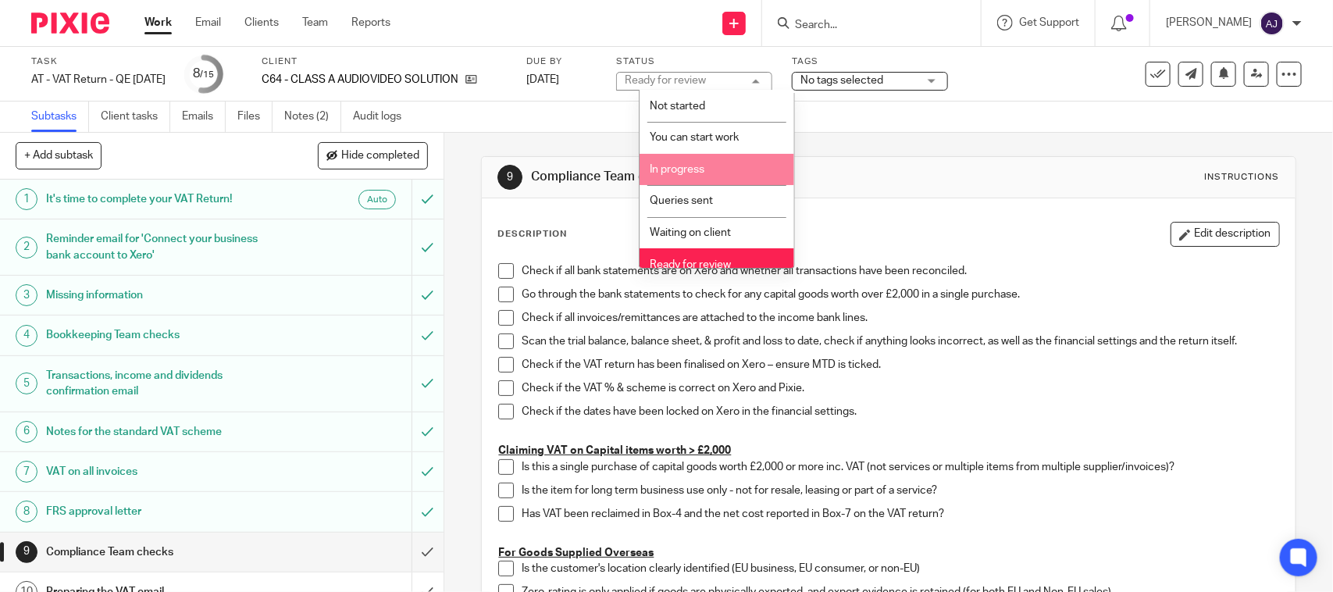
click at [700, 178] on li "In progress" at bounding box center [716, 170] width 155 height 32
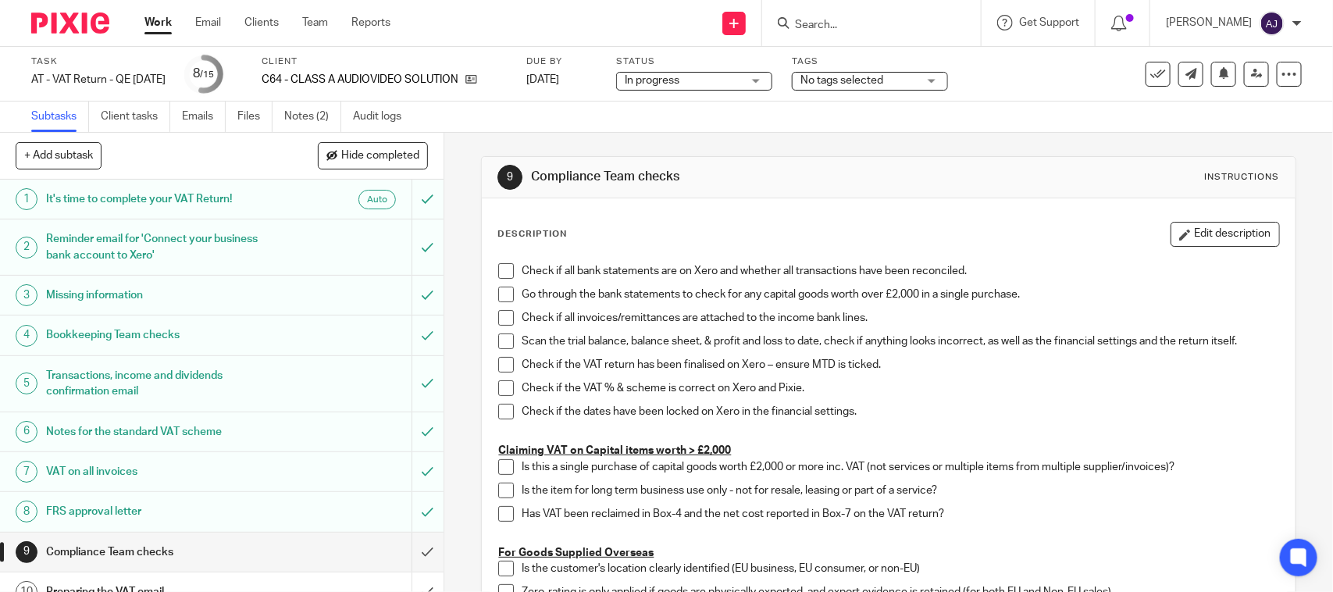
click at [714, 127] on div "Subtasks Client tasks Emails Files Notes (2) Audit logs" at bounding box center [666, 117] width 1333 height 31
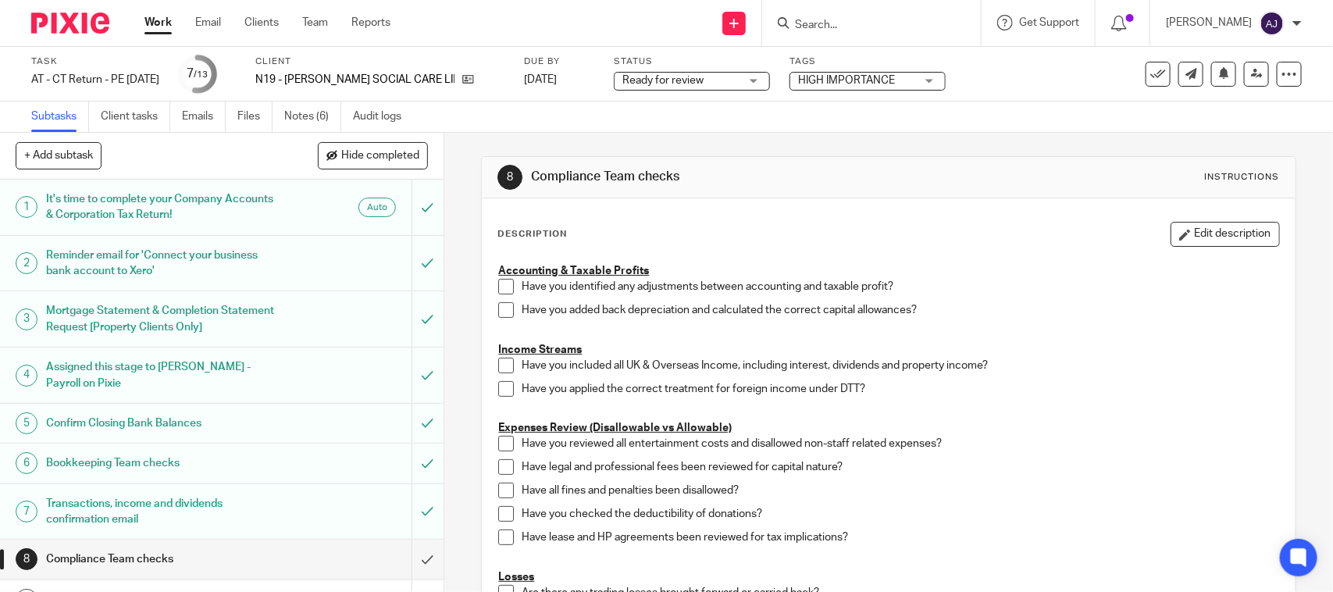
scroll to position [238, 0]
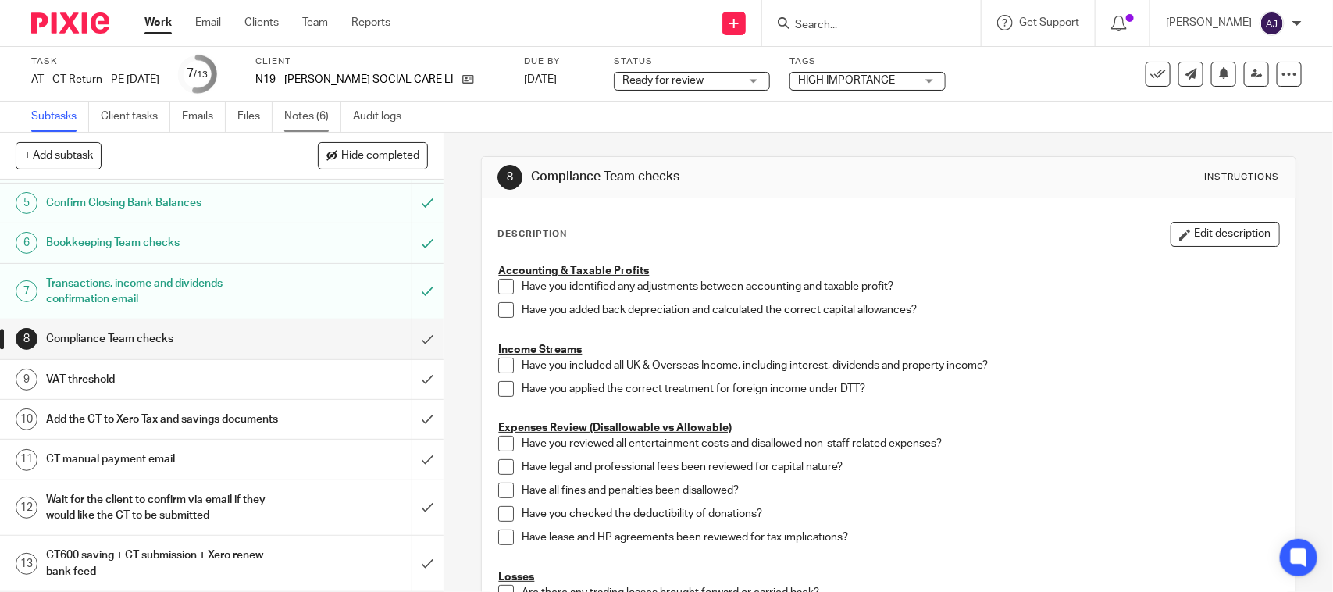
click at [313, 114] on link "Notes (6)" at bounding box center [312, 117] width 57 height 30
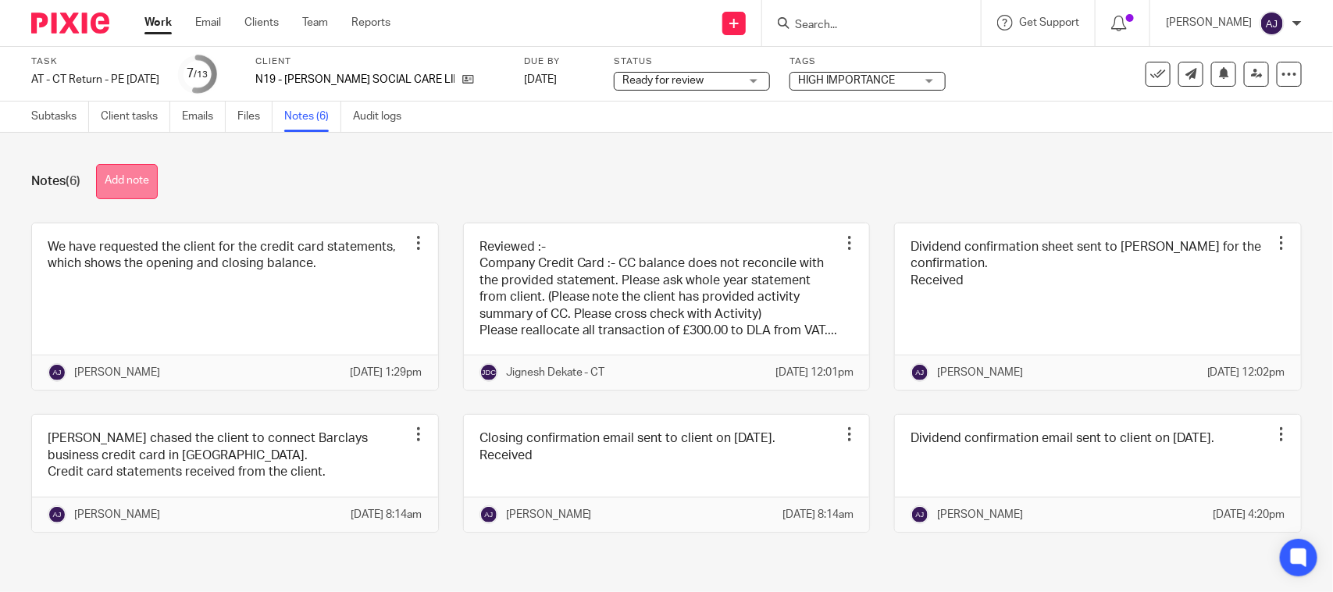
click at [118, 181] on button "Add note" at bounding box center [127, 181] width 62 height 35
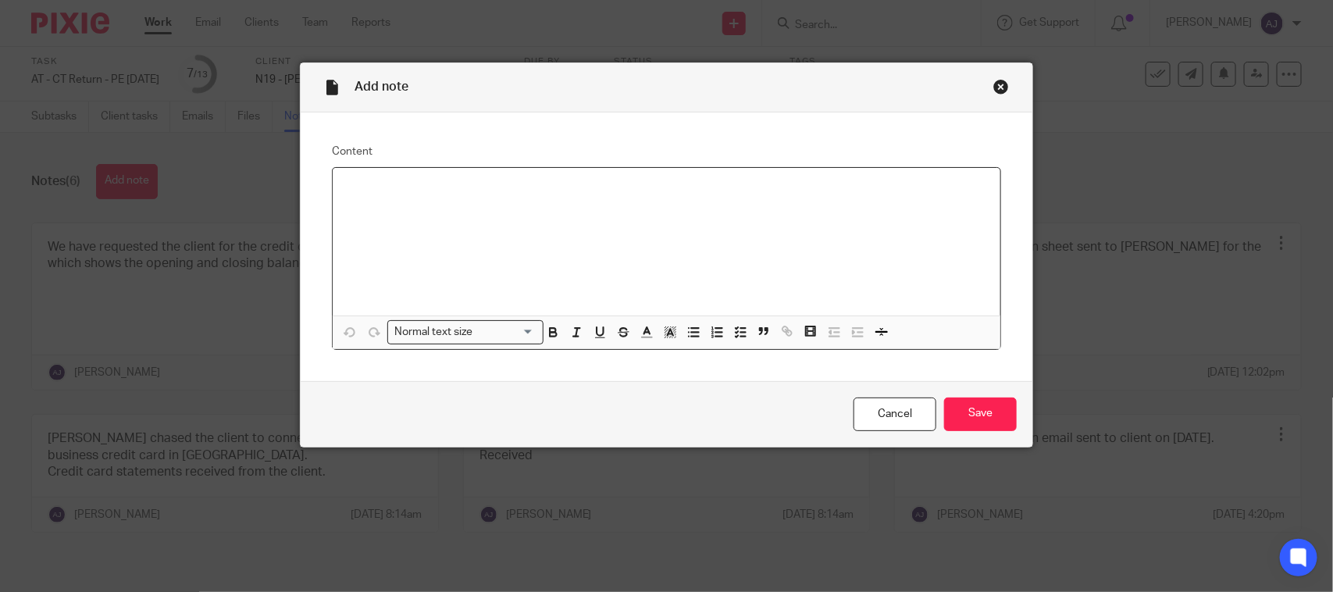
click at [391, 247] on div at bounding box center [667, 242] width 668 height 148
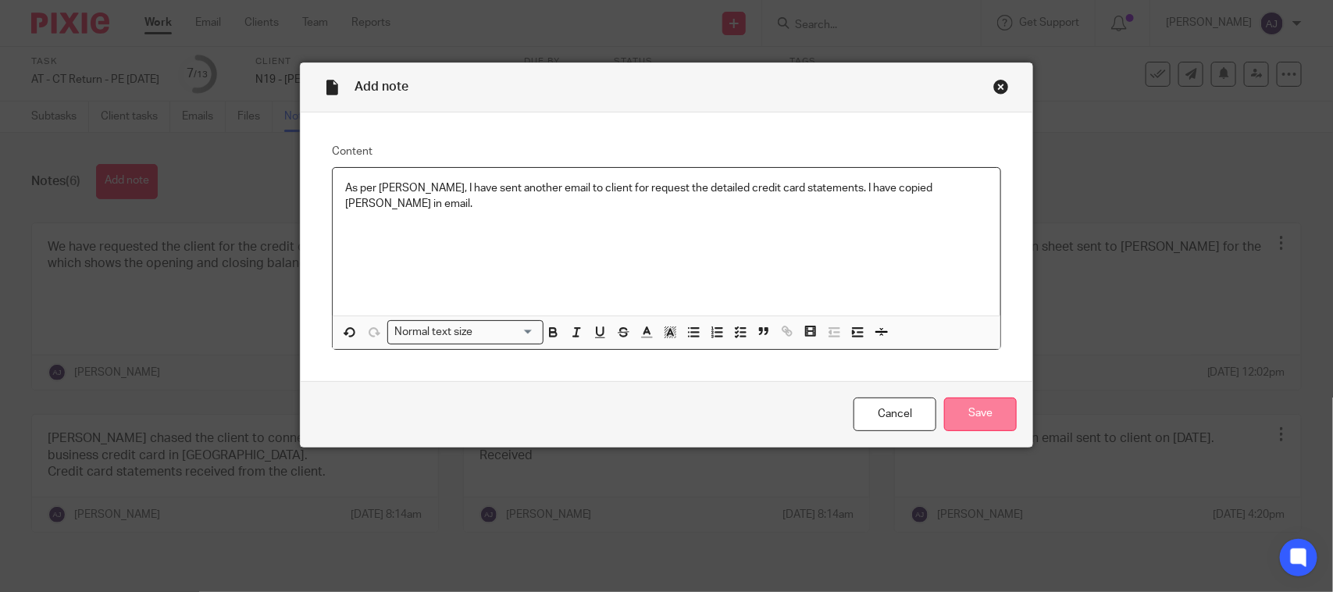
click at [999, 407] on input "Save" at bounding box center [980, 414] width 73 height 34
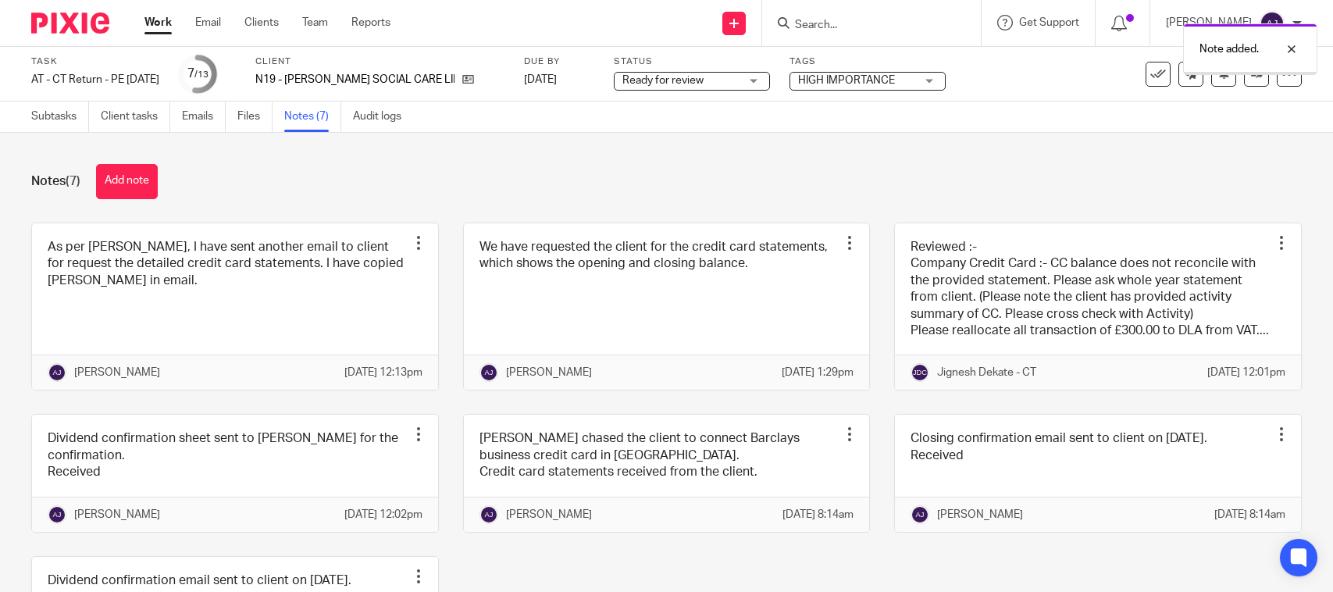
click at [572, 134] on div "Notes (7) Add note As per [PERSON_NAME], I have sent another email to client fo…" at bounding box center [666, 362] width 1333 height 459
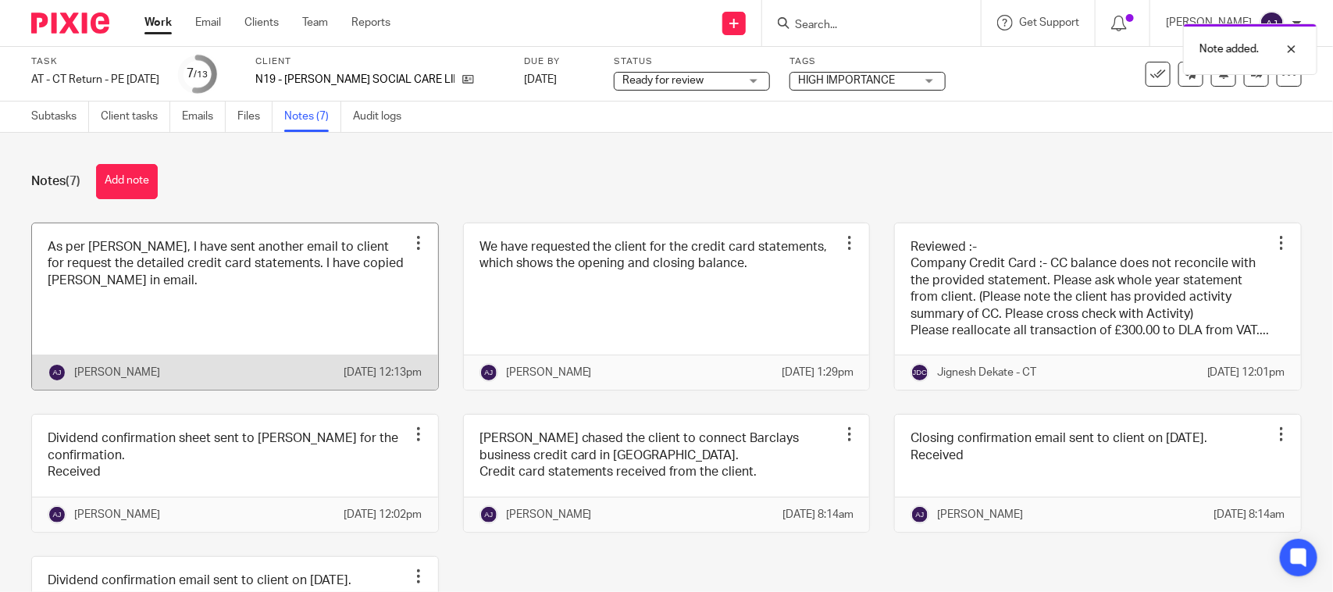
click at [233, 320] on link at bounding box center [235, 306] width 406 height 167
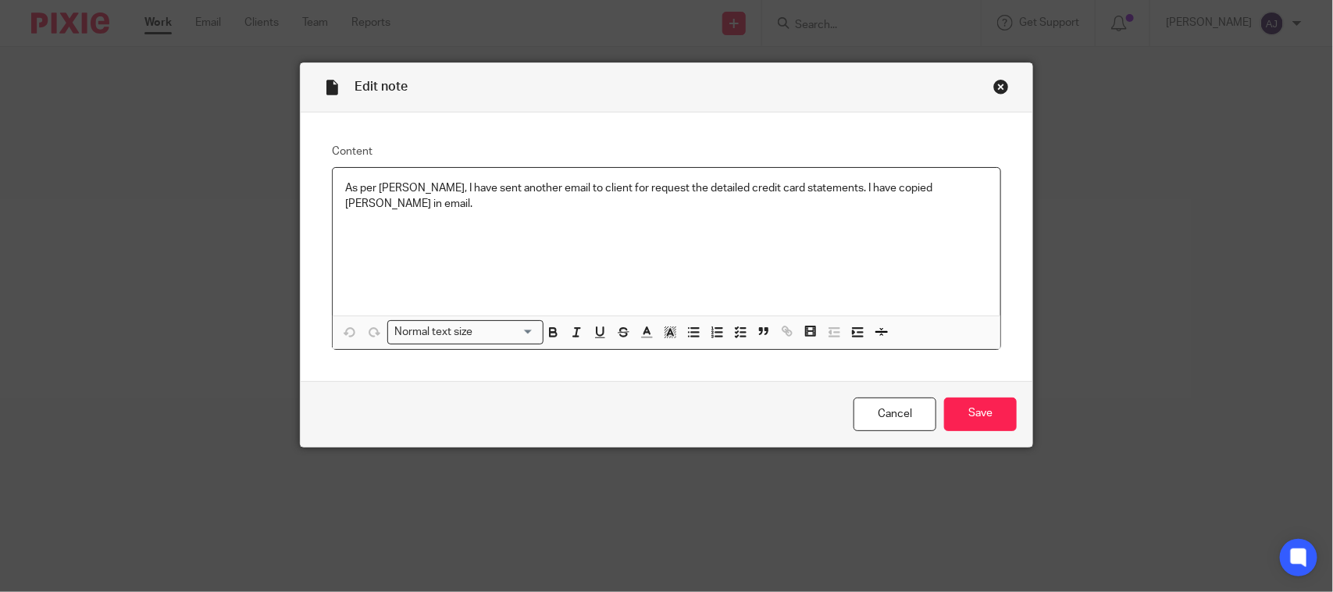
click at [910, 189] on p "As per Bobo, I have sent another email to client for request the detailed credi…" at bounding box center [666, 196] width 643 height 32
click at [992, 407] on input "Save" at bounding box center [980, 414] width 73 height 34
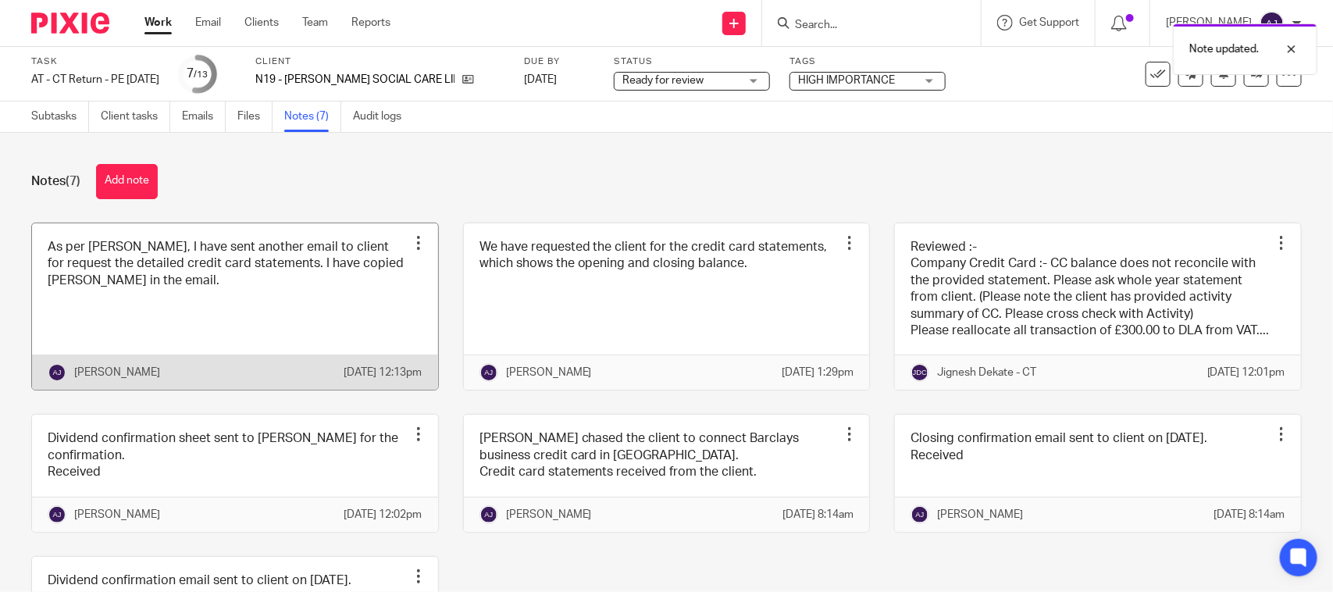
click at [216, 309] on link at bounding box center [235, 306] width 406 height 167
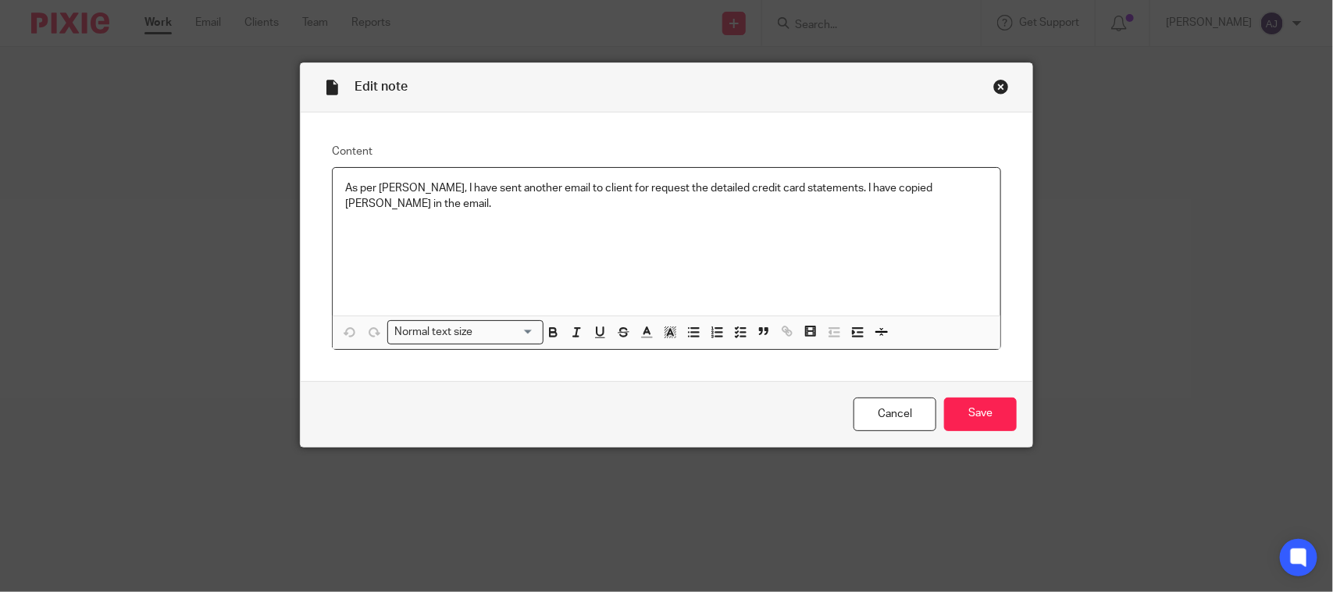
click at [935, 187] on p "As per [PERSON_NAME], I have sent another email to client for request the detai…" at bounding box center [666, 196] width 643 height 32
click at [963, 412] on input "Save" at bounding box center [980, 414] width 73 height 34
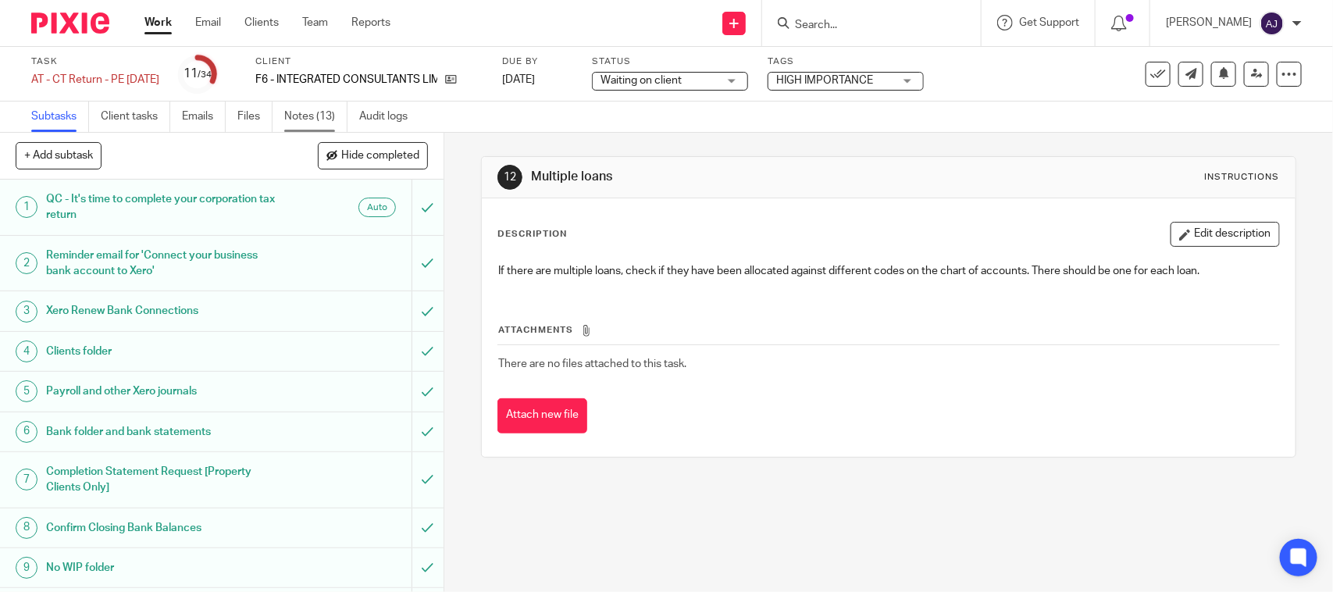
click at [313, 122] on link "Notes (13)" at bounding box center [315, 117] width 63 height 30
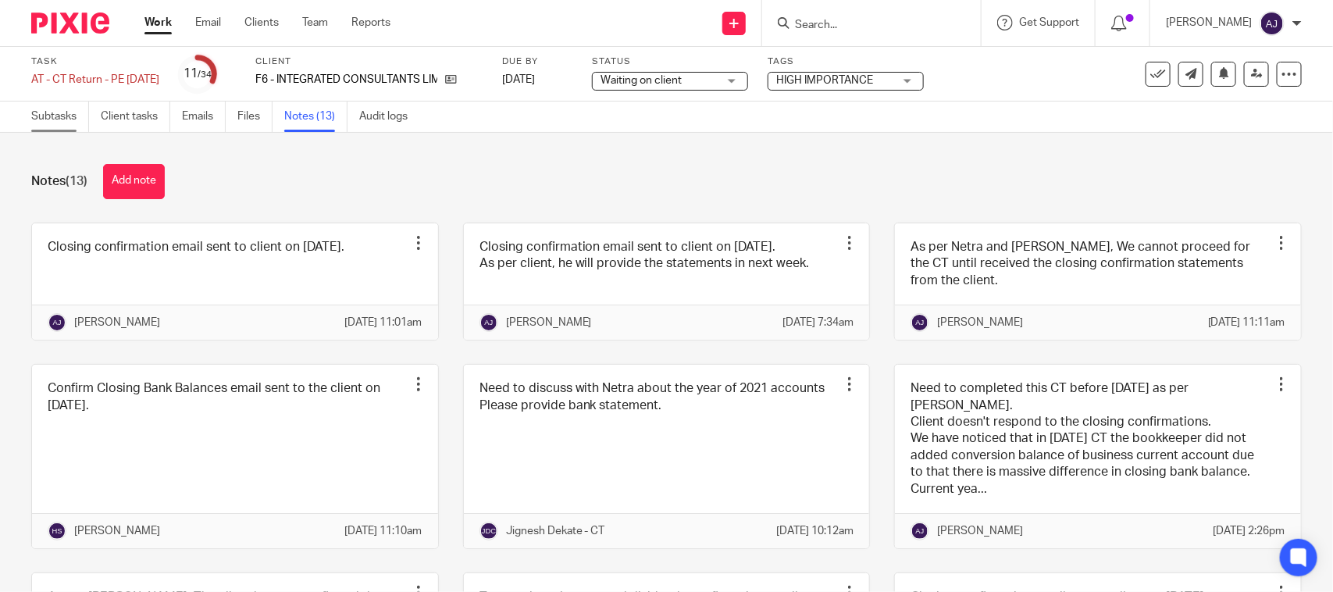
click at [62, 110] on link "Subtasks" at bounding box center [60, 117] width 58 height 30
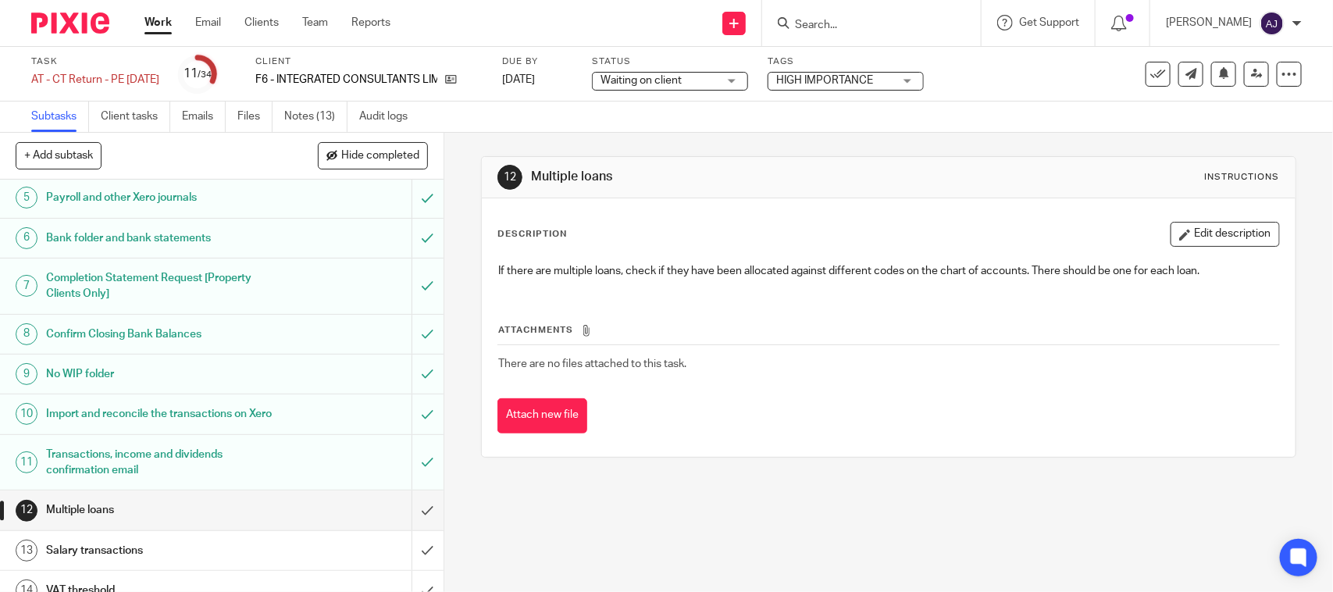
scroll to position [195, 0]
click at [408, 340] on input "submit" at bounding box center [222, 332] width 444 height 39
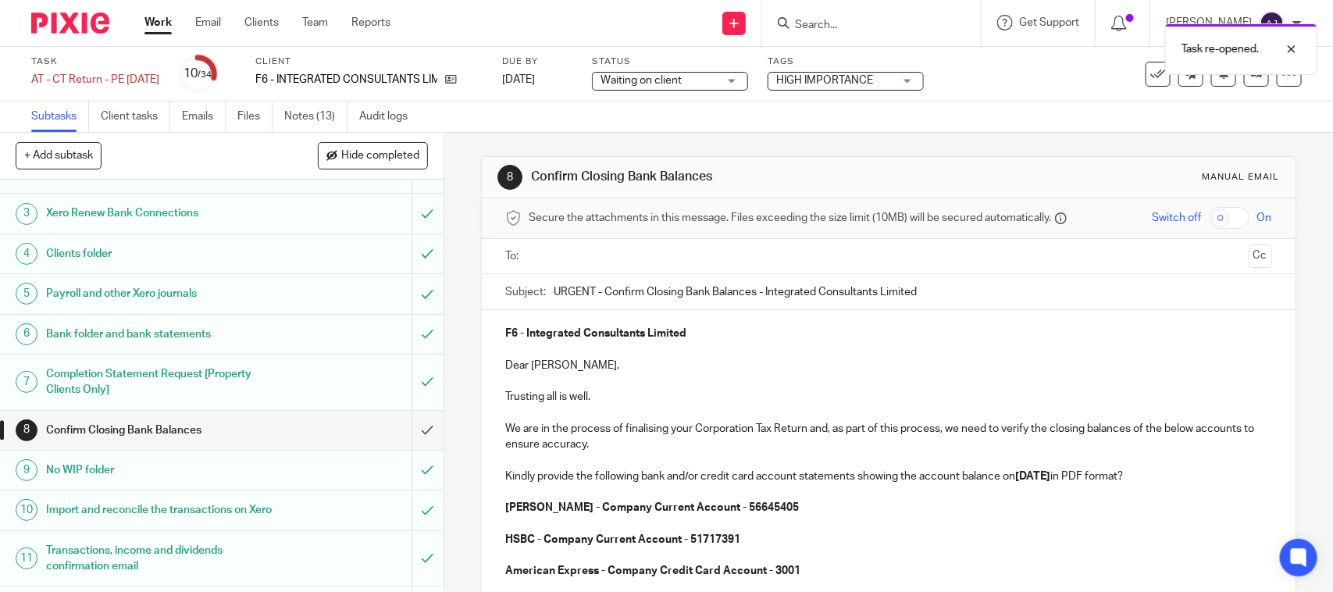
click at [731, 332] on p "F6 - Integrated Consultants Limited" at bounding box center [888, 334] width 766 height 16
click at [849, 535] on p "HSBC - Company Current Account - 51717391" at bounding box center [888, 540] width 766 height 16
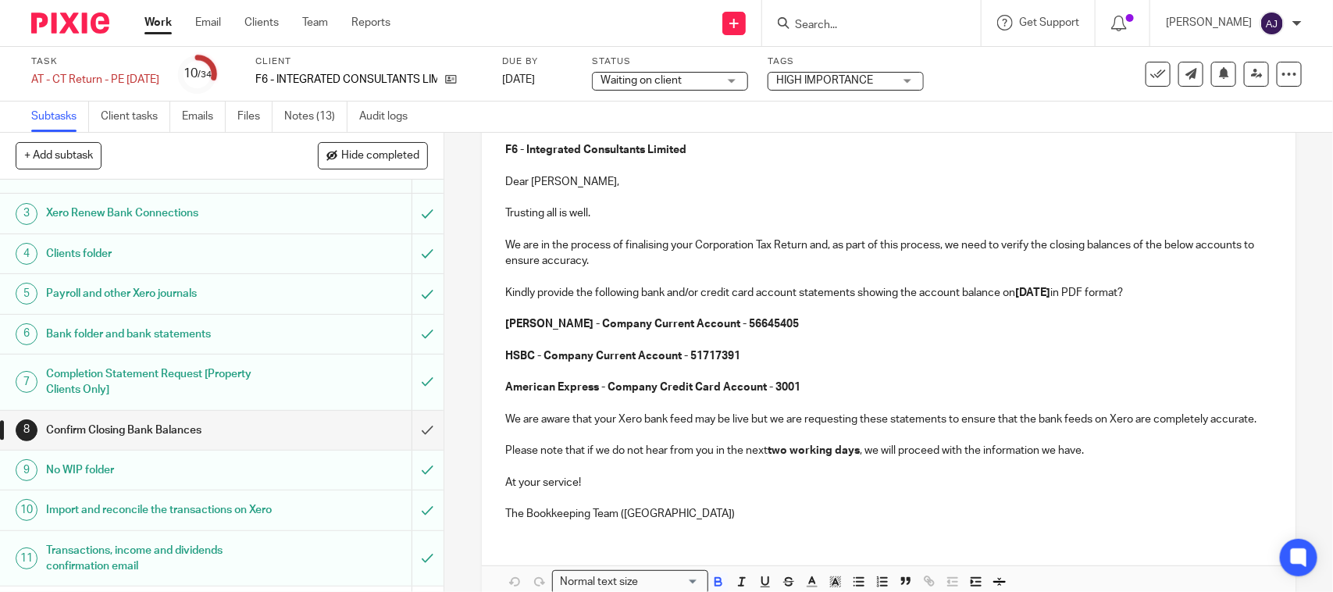
scroll to position [195, 0]
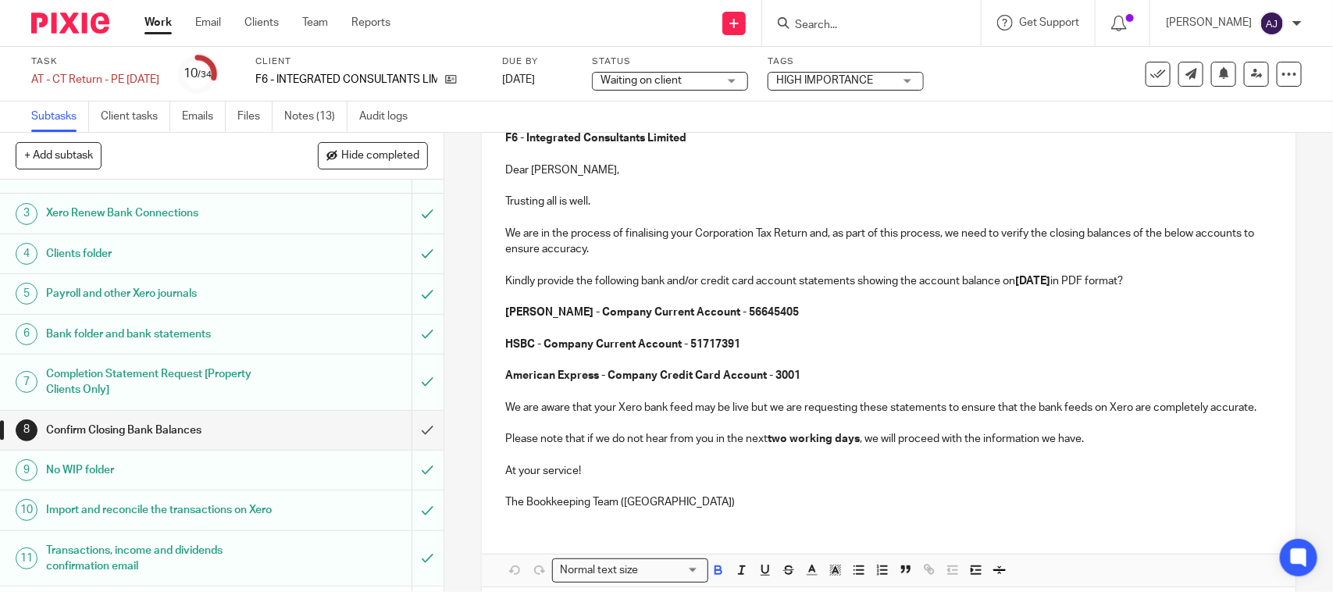
click at [838, 379] on p "American Express - Company Credit Card Account - 3001" at bounding box center [888, 376] width 766 height 16
click at [1150, 447] on p "Please note that if we do not hear from you in the next two working days , we w…" at bounding box center [888, 439] width 766 height 16
click at [653, 479] on p "At your service!" at bounding box center [888, 471] width 766 height 16
click at [669, 510] on p "The Bookkeeping Team (CT)" at bounding box center [888, 502] width 766 height 16
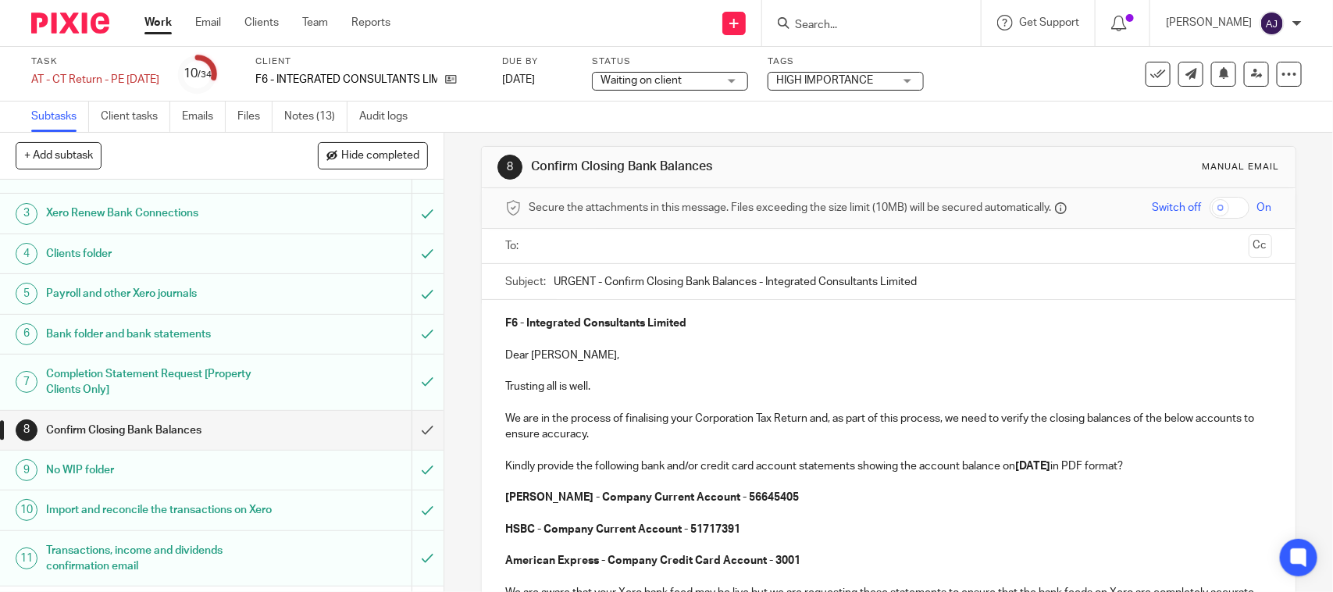
scroll to position [0, 0]
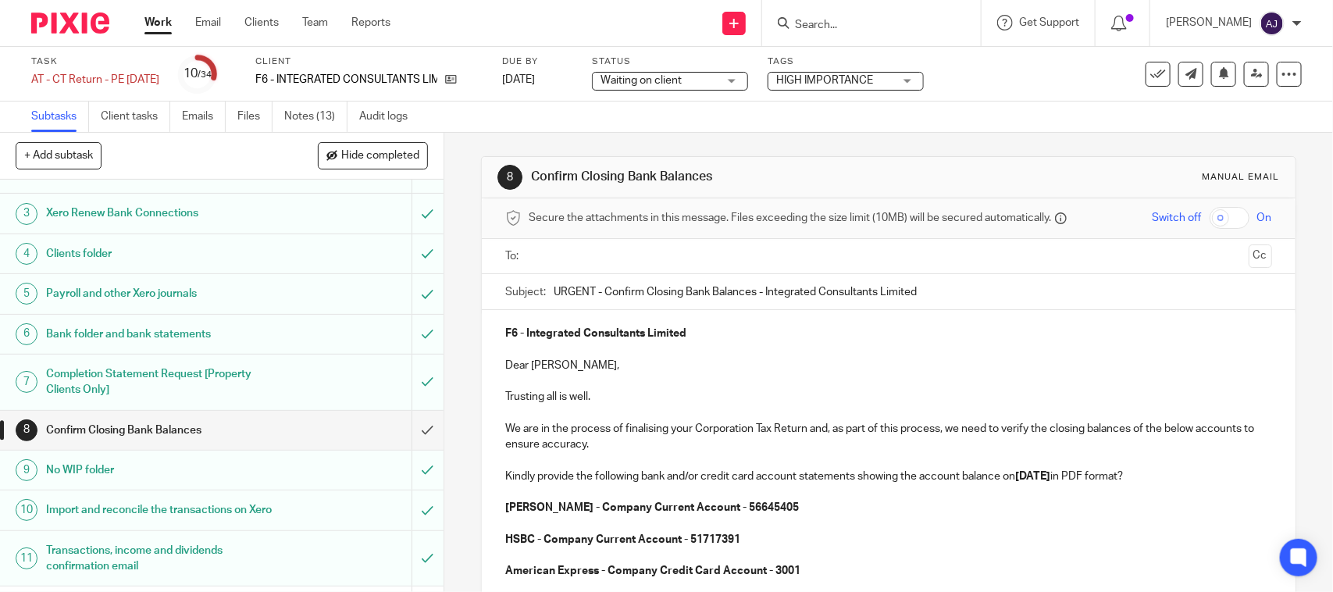
click at [619, 256] on input "text" at bounding box center [887, 257] width 707 height 18
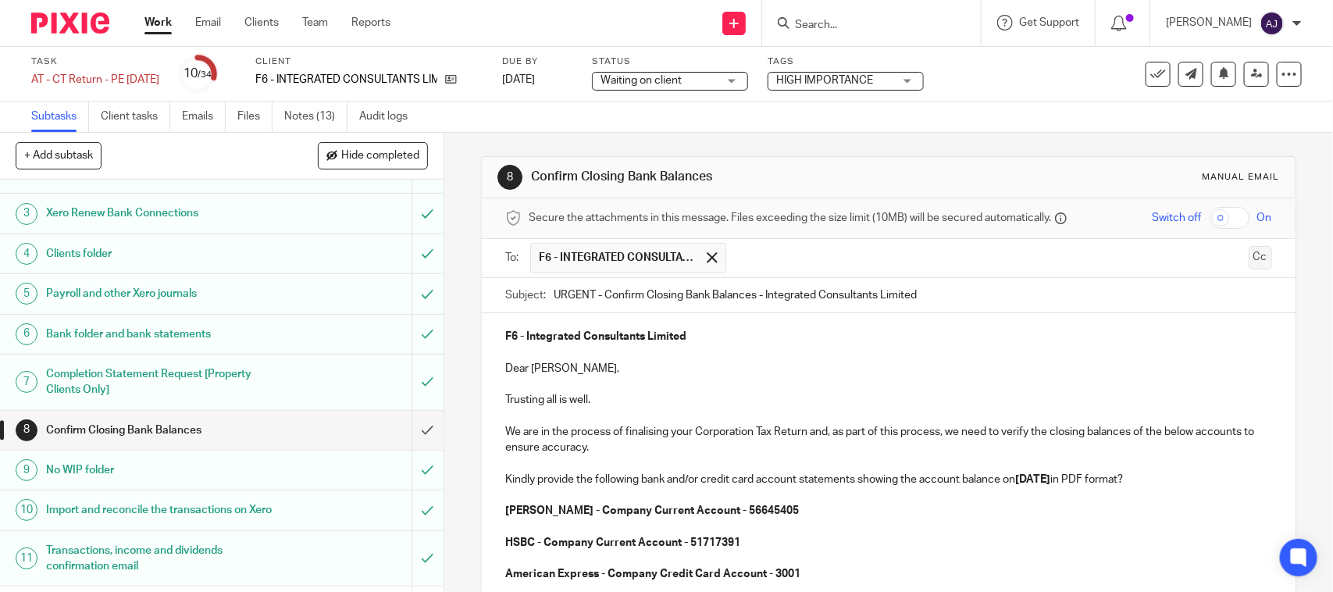
click at [1249, 262] on button "Cc" at bounding box center [1260, 257] width 23 height 23
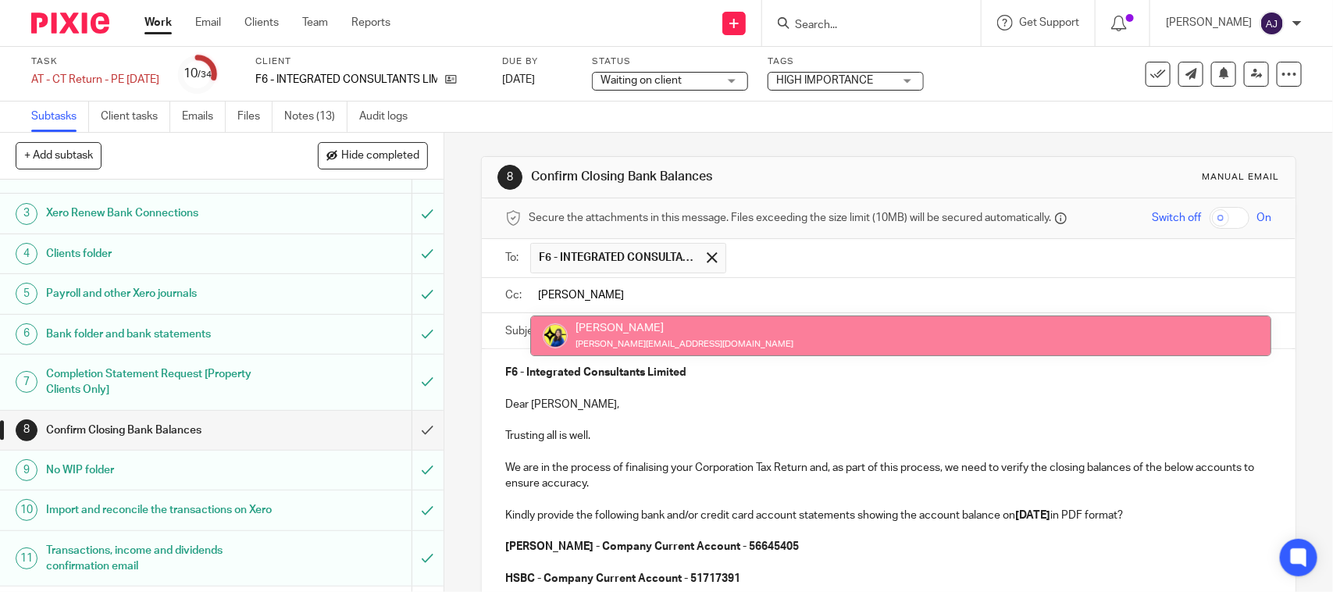
type input "BoBO"
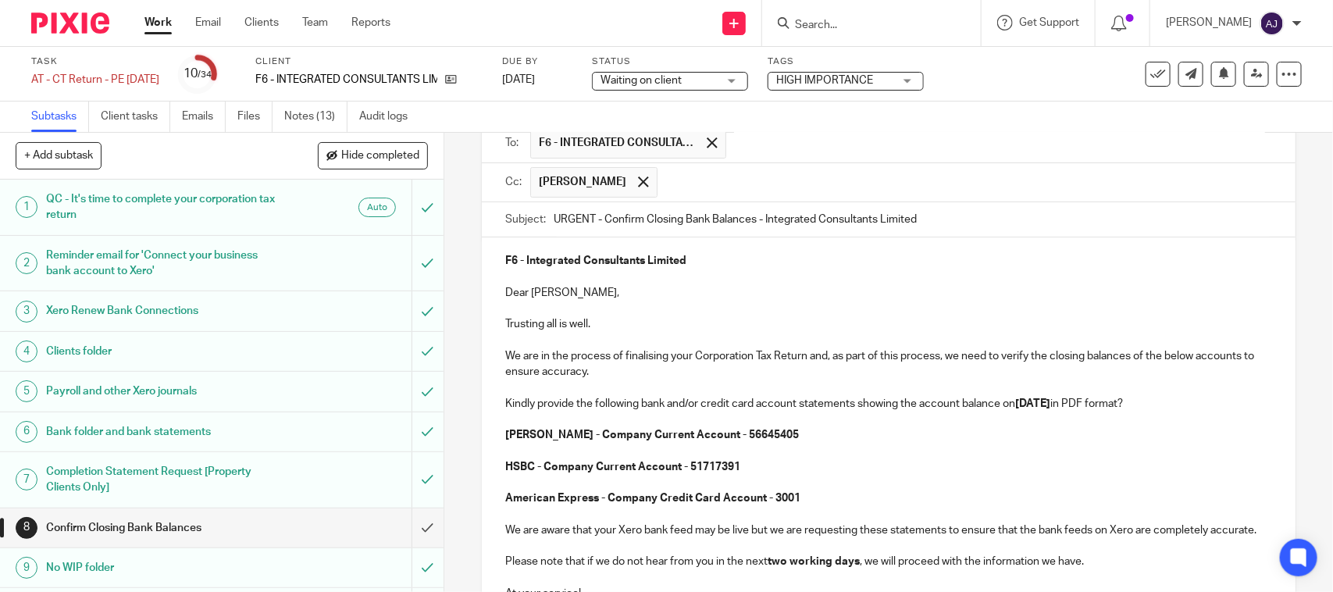
scroll to position [326, 0]
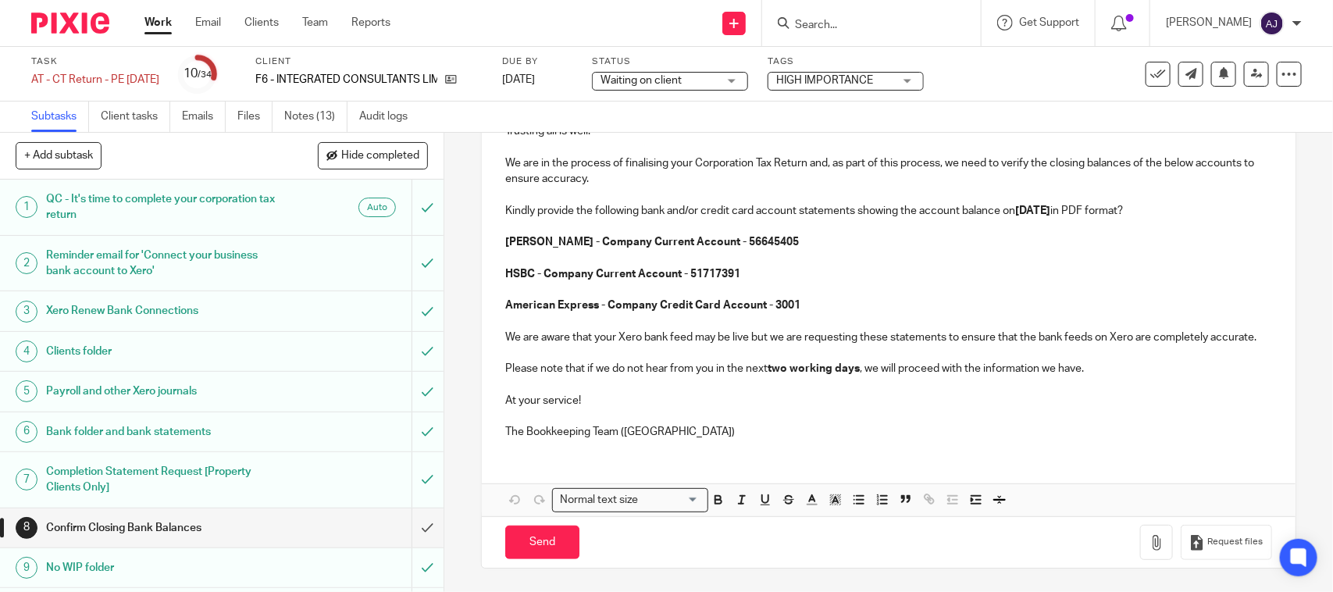
click at [779, 433] on p "The Bookkeeping Team (CT)" at bounding box center [888, 432] width 766 height 16
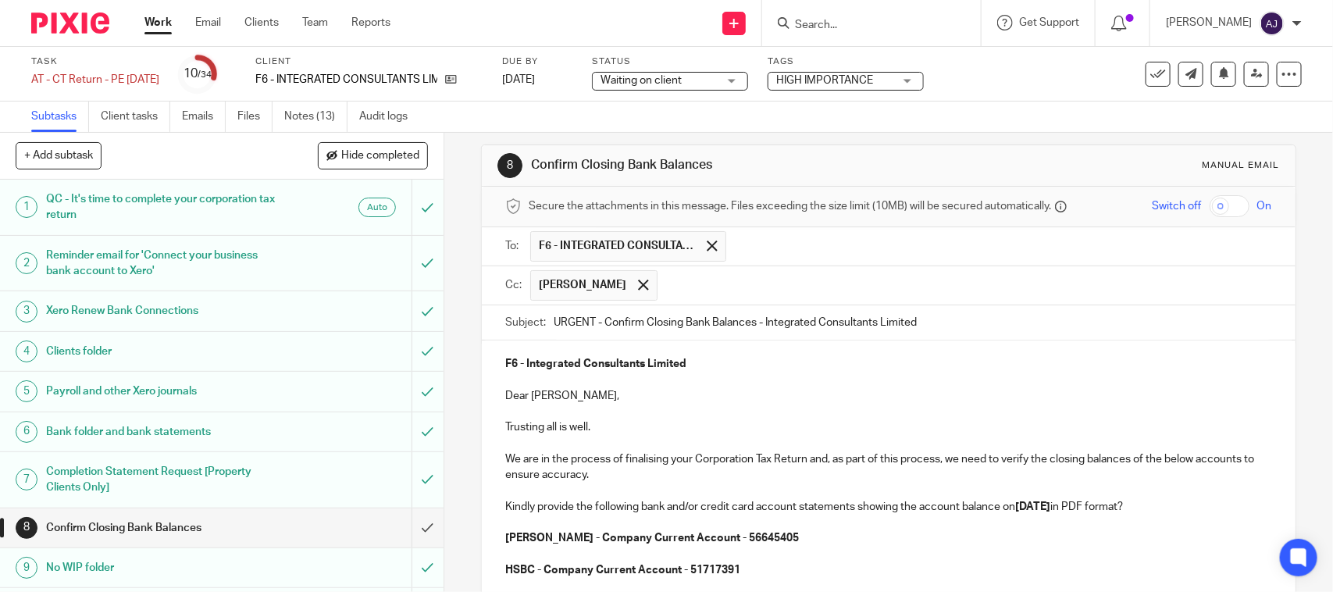
scroll to position [0, 0]
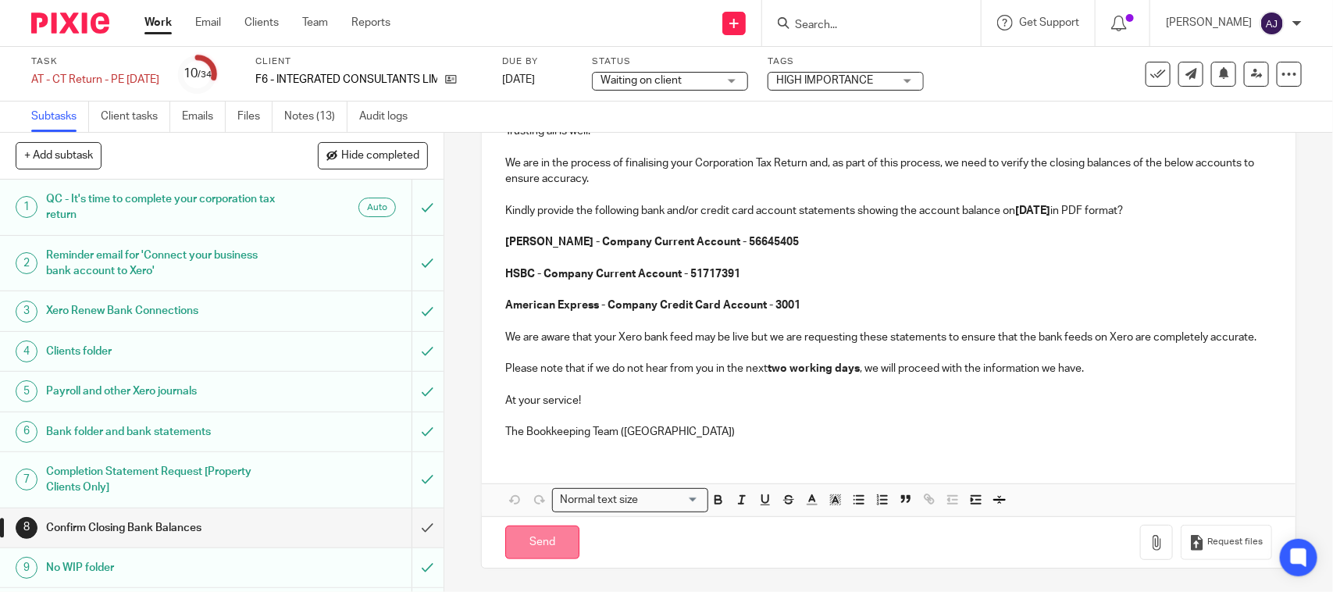
click at [539, 541] on input "Send" at bounding box center [542, 542] width 74 height 34
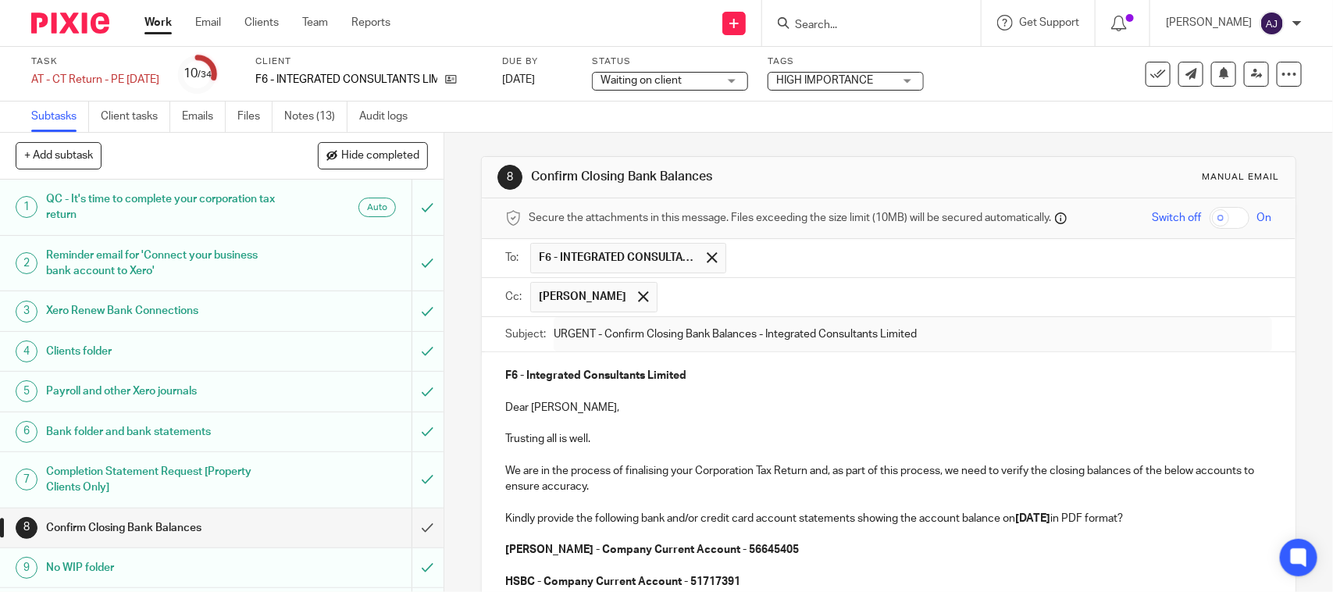
type input "Sent"
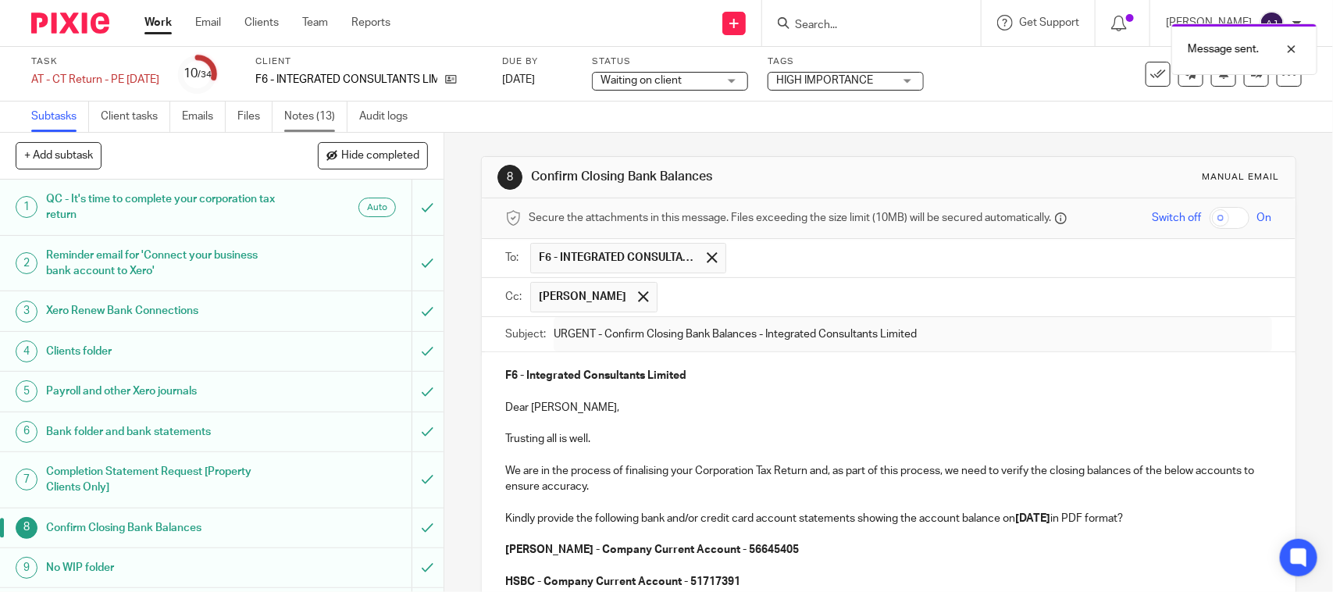
click at [311, 113] on link "Notes (13)" at bounding box center [315, 117] width 63 height 30
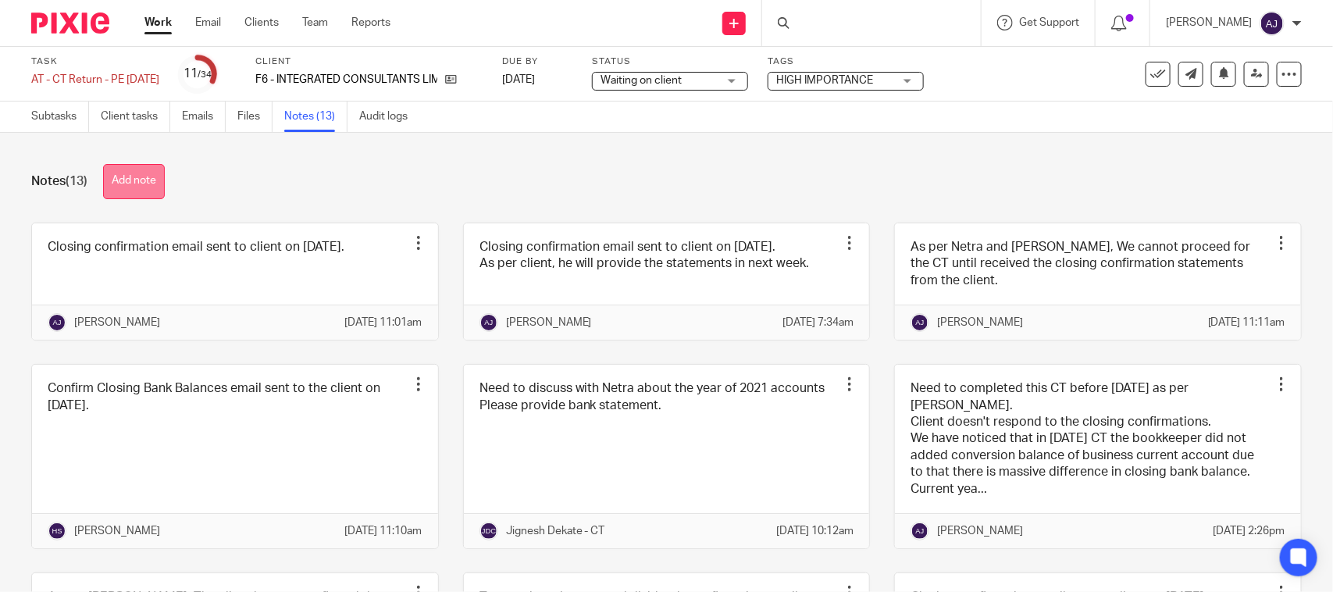
click at [155, 174] on button "Add note" at bounding box center [134, 181] width 62 height 35
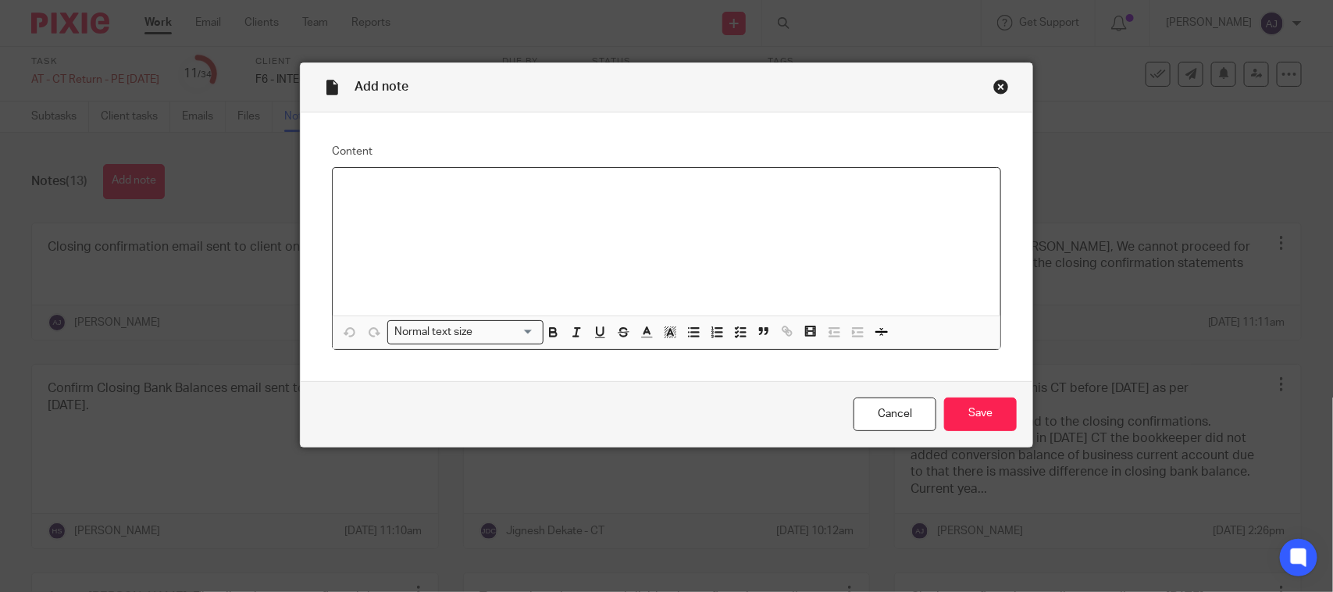
click at [380, 290] on div at bounding box center [667, 242] width 668 height 148
click at [973, 432] on div "Cancel Save" at bounding box center [667, 414] width 732 height 66
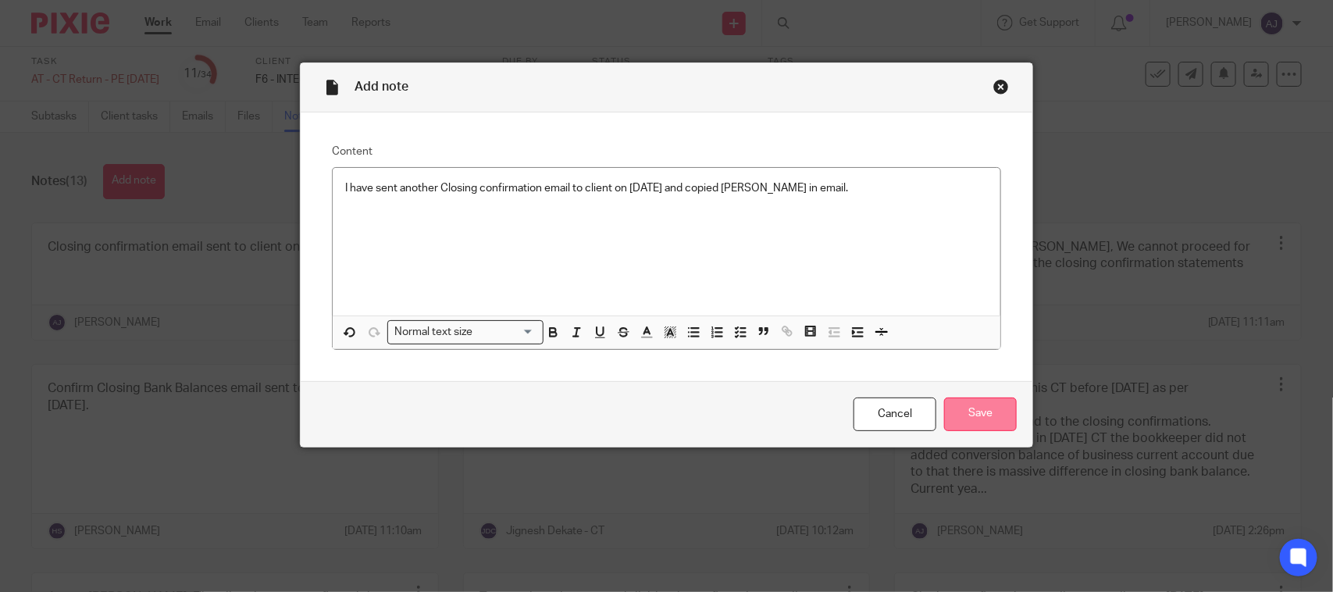
click at [974, 422] on input "Save" at bounding box center [980, 414] width 73 height 34
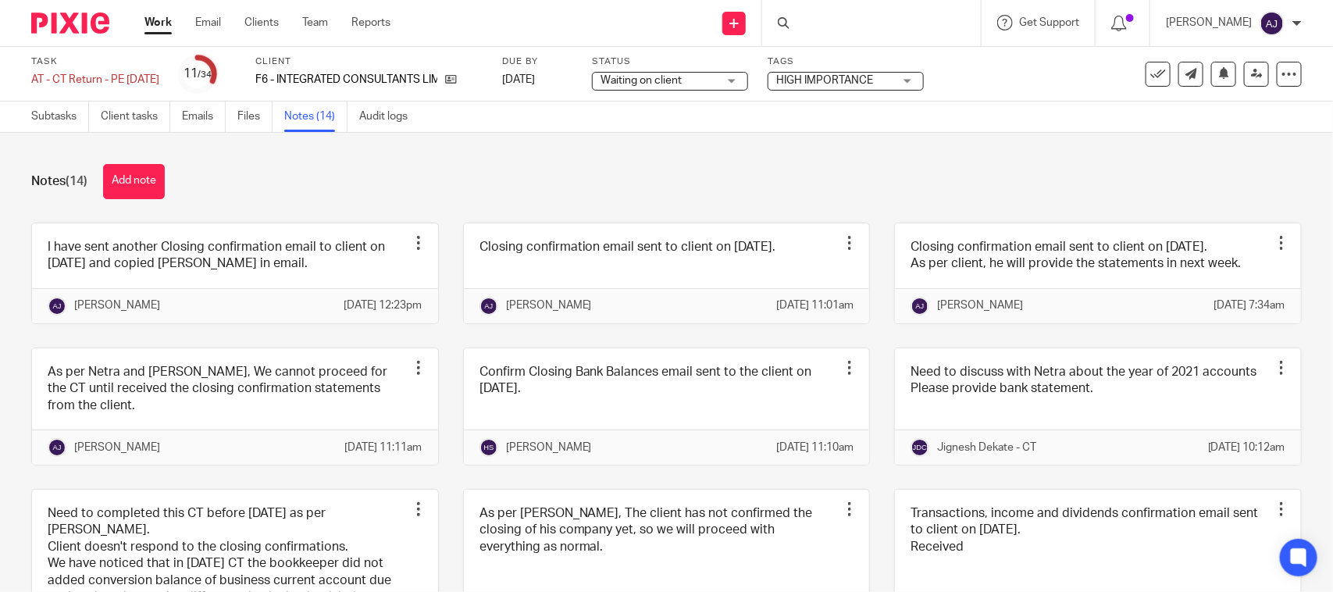
click at [426, 188] on div "Notes (14) Add note" at bounding box center [666, 181] width 1270 height 35
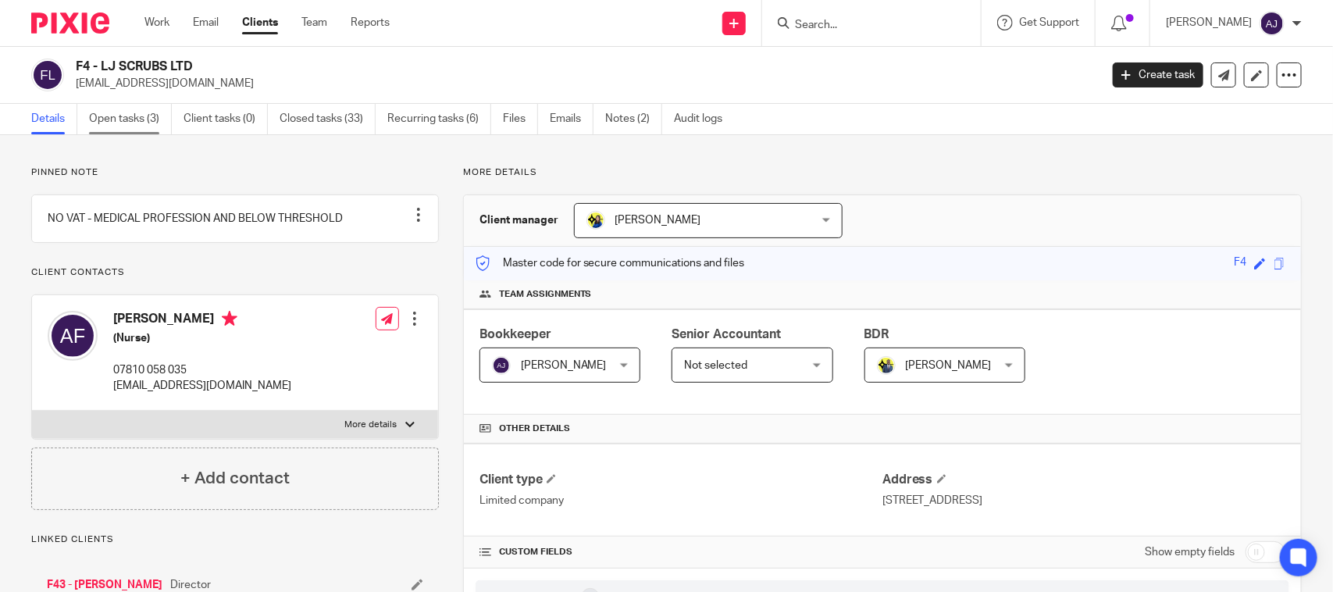
click at [126, 123] on link "Open tasks (3)" at bounding box center [130, 119] width 83 height 30
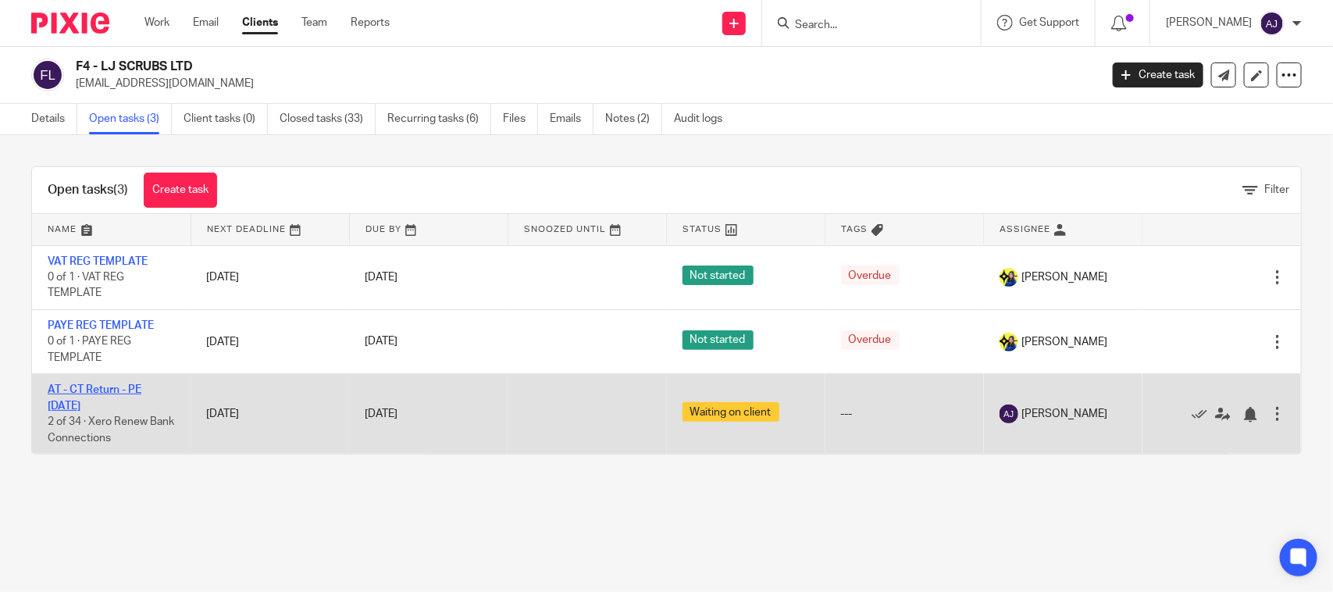
drag, startPoint x: 94, startPoint y: 379, endPoint x: 92, endPoint y: 388, distance: 9.5
click at [94, 379] on td "AT - CT Return - PE [DATE] 2 of 34 · Xero Renew Bank Connections" at bounding box center [111, 414] width 159 height 80
click at [92, 395] on td "AT - CT Return - PE [DATE] 2 of 34 · Xero Renew Bank Connections" at bounding box center [111, 414] width 159 height 80
click at [92, 390] on link "AT - CT Return - PE [DATE]" at bounding box center [95, 397] width 94 height 27
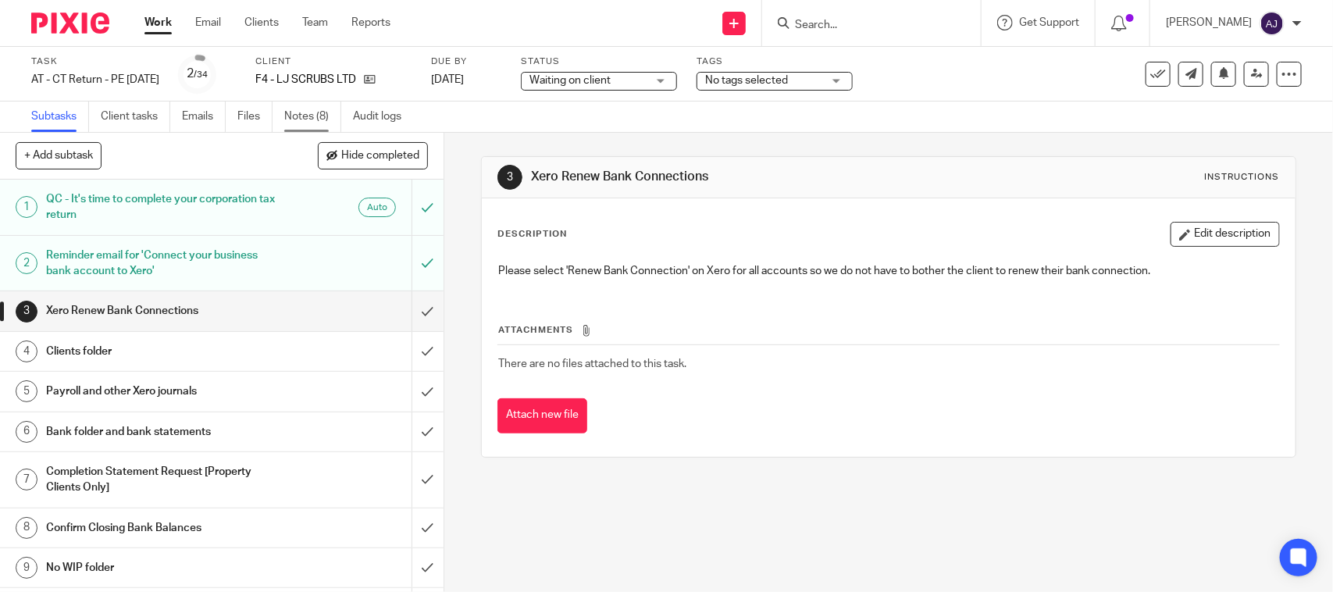
click at [313, 126] on link "Notes (8)" at bounding box center [312, 117] width 57 height 30
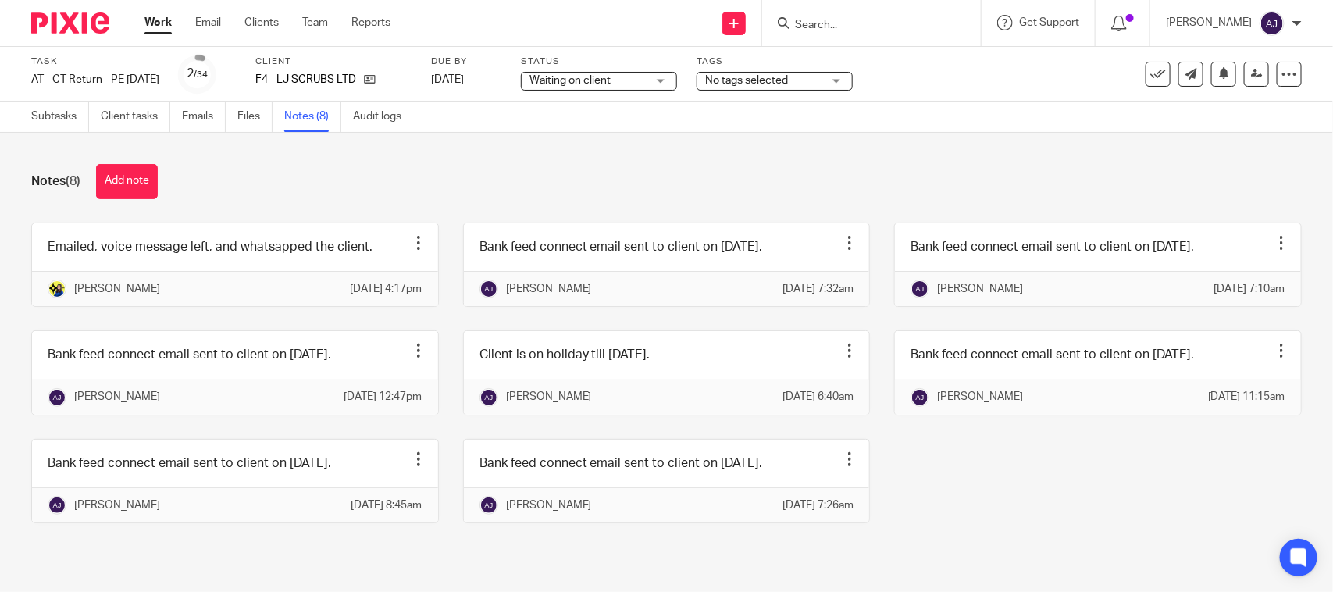
click at [258, 173] on div "Notes (8) Add note" at bounding box center [666, 181] width 1270 height 35
click at [907, 494] on div "Emailed, voice message left, and whatsapped the client. Edit note Delete note B…" at bounding box center [654, 385] width 1295 height 324
click at [896, 547] on div "Emailed, voice message left, and whatsapped the client. Edit note Delete note B…" at bounding box center [654, 385] width 1295 height 324
click at [455, 183] on div "Notes (8) Add note" at bounding box center [666, 181] width 1270 height 35
click at [404, 130] on link "Audit logs" at bounding box center [383, 117] width 60 height 30
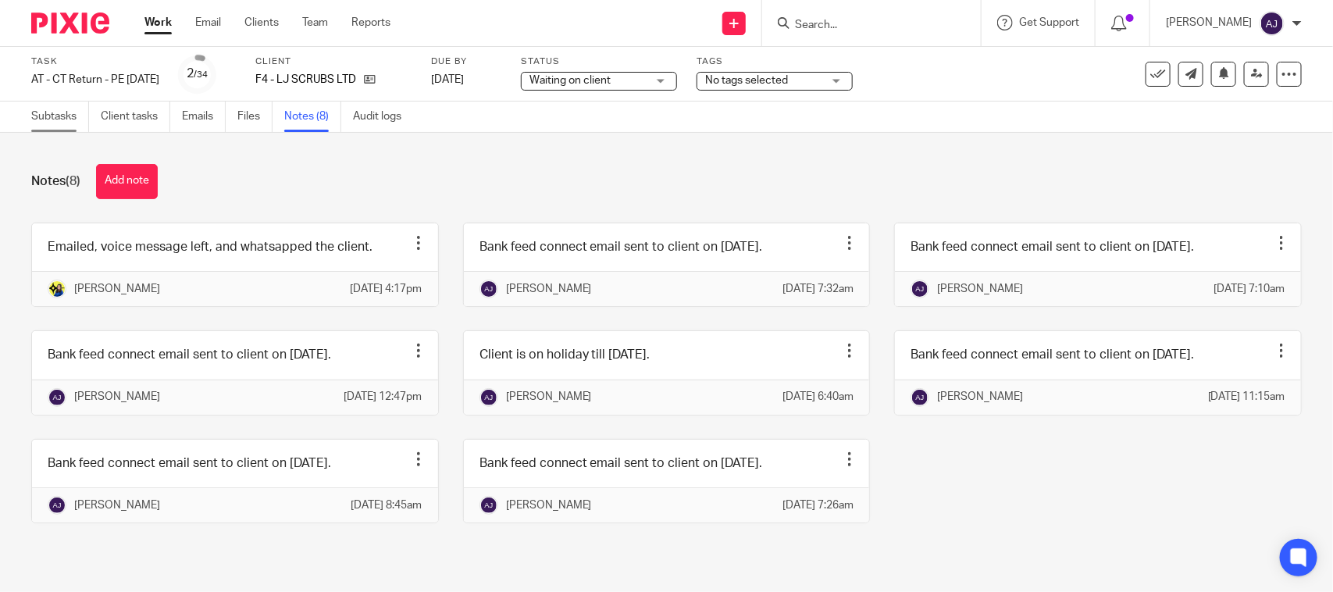
click at [53, 121] on link "Subtasks" at bounding box center [60, 117] width 58 height 30
click at [52, 116] on link "Subtasks" at bounding box center [60, 117] width 58 height 30
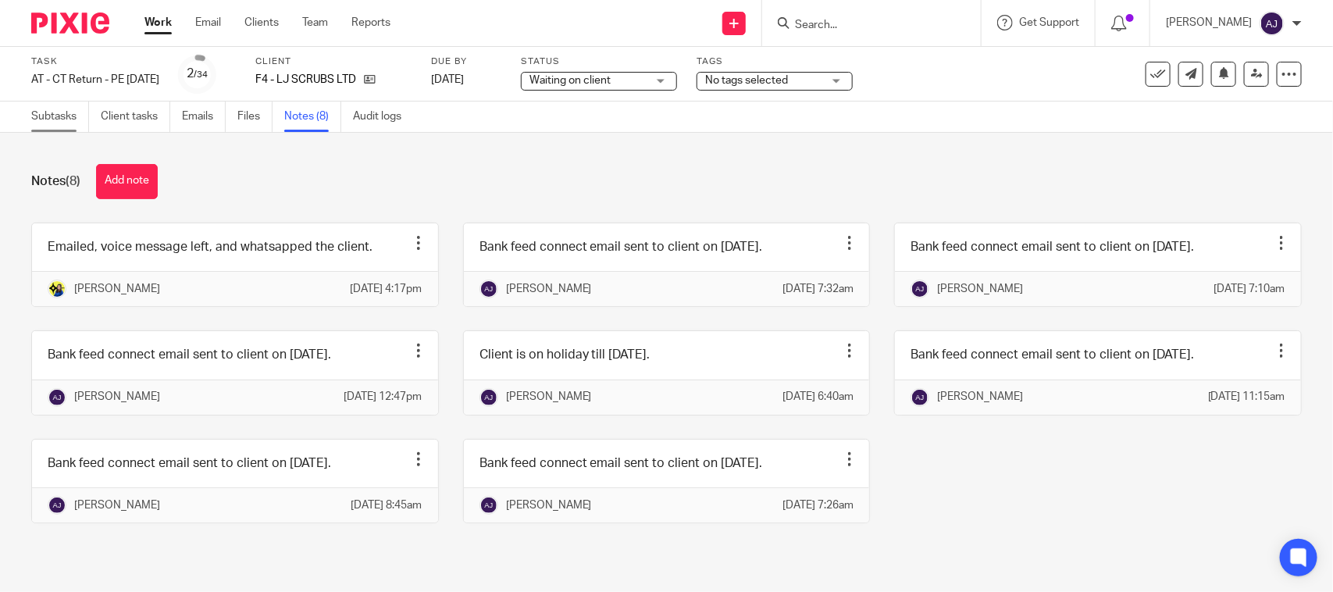
click at [52, 116] on link "Subtasks" at bounding box center [60, 117] width 58 height 30
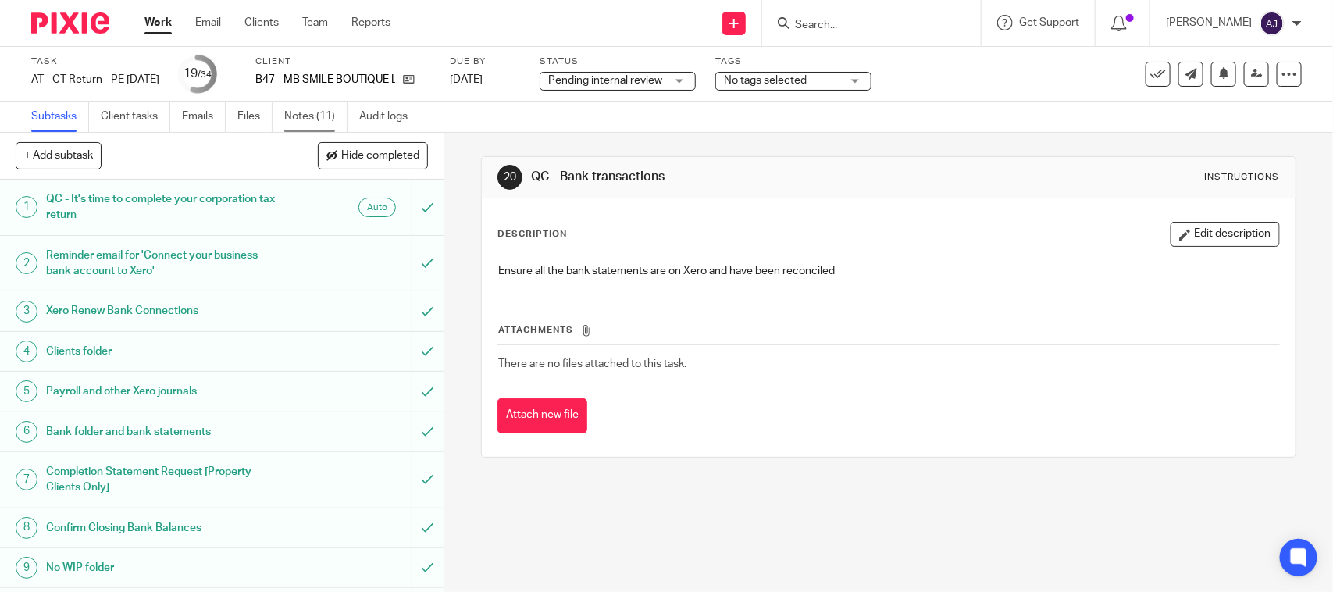
click at [305, 109] on link "Notes (11)" at bounding box center [315, 117] width 63 height 30
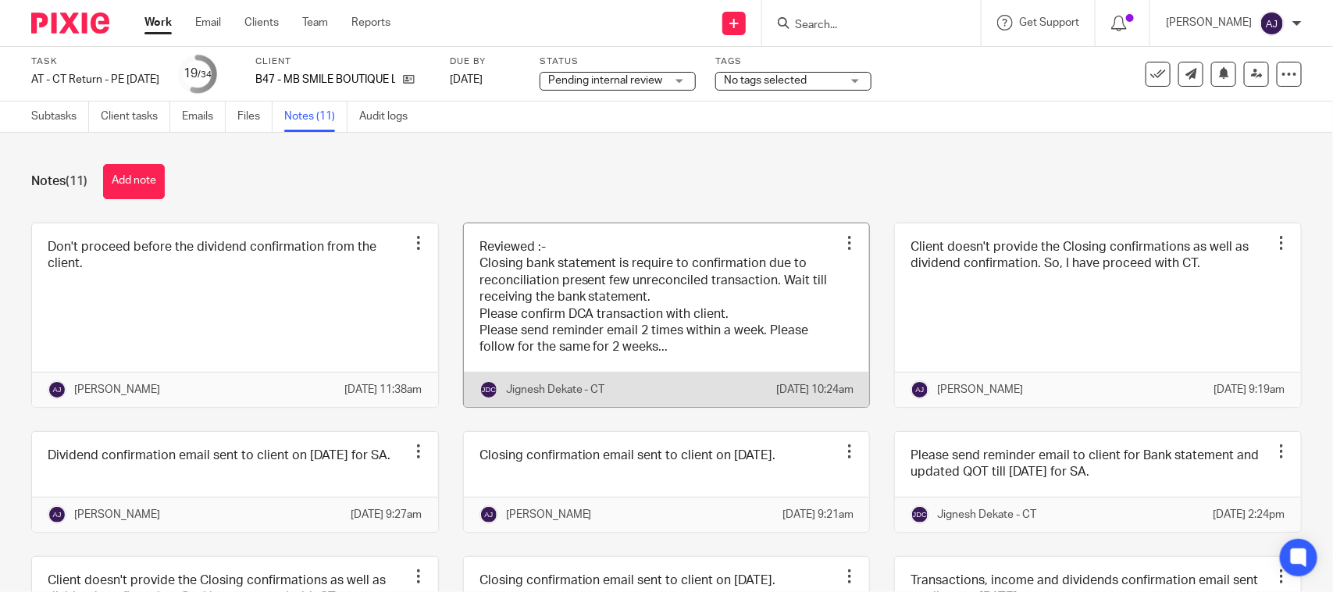
click at [564, 295] on link at bounding box center [667, 314] width 406 height 183
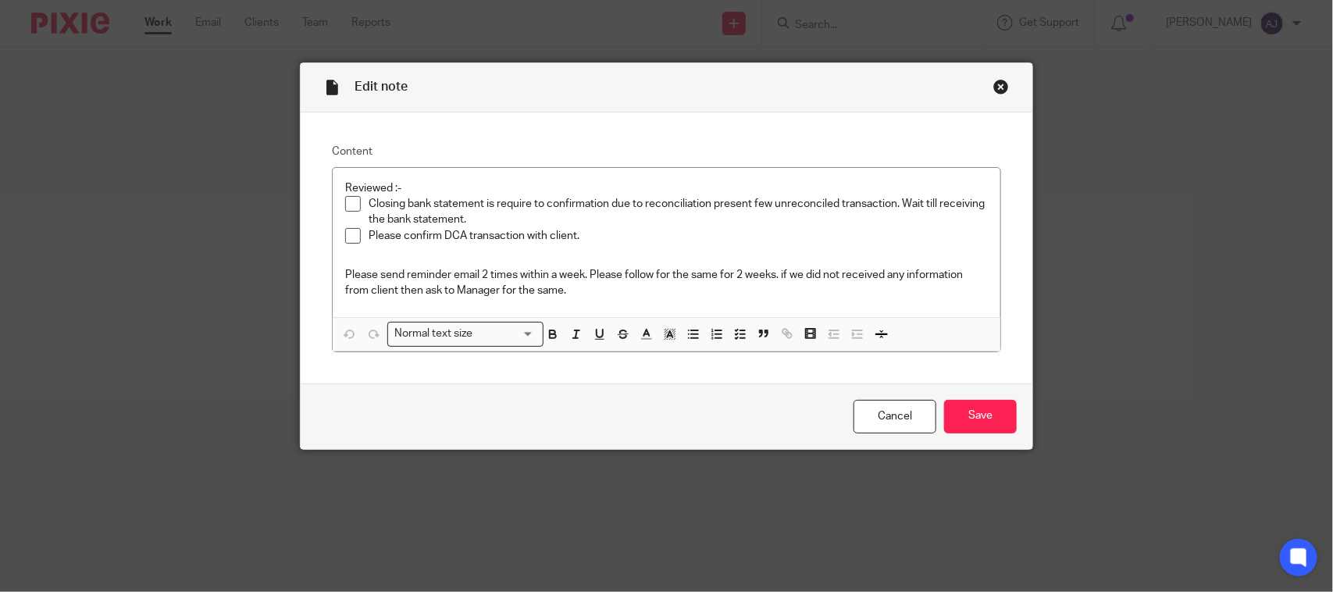
click at [993, 88] on div "Close this dialog window" at bounding box center [1001, 87] width 16 height 16
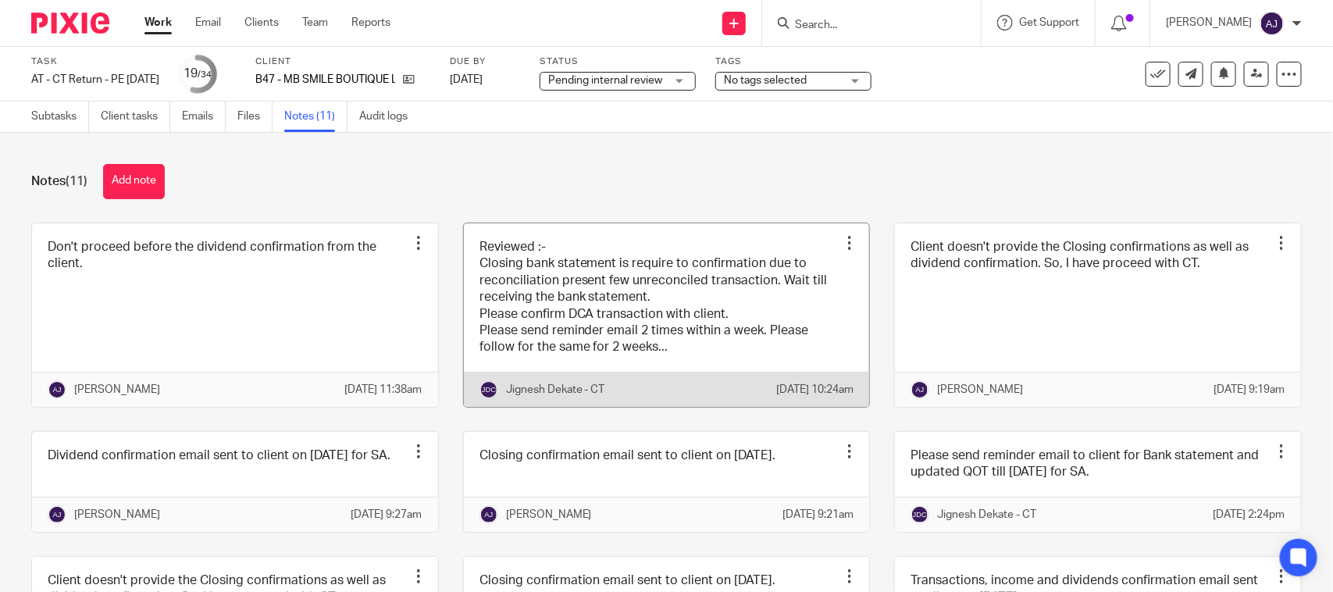
scroll to position [313, 0]
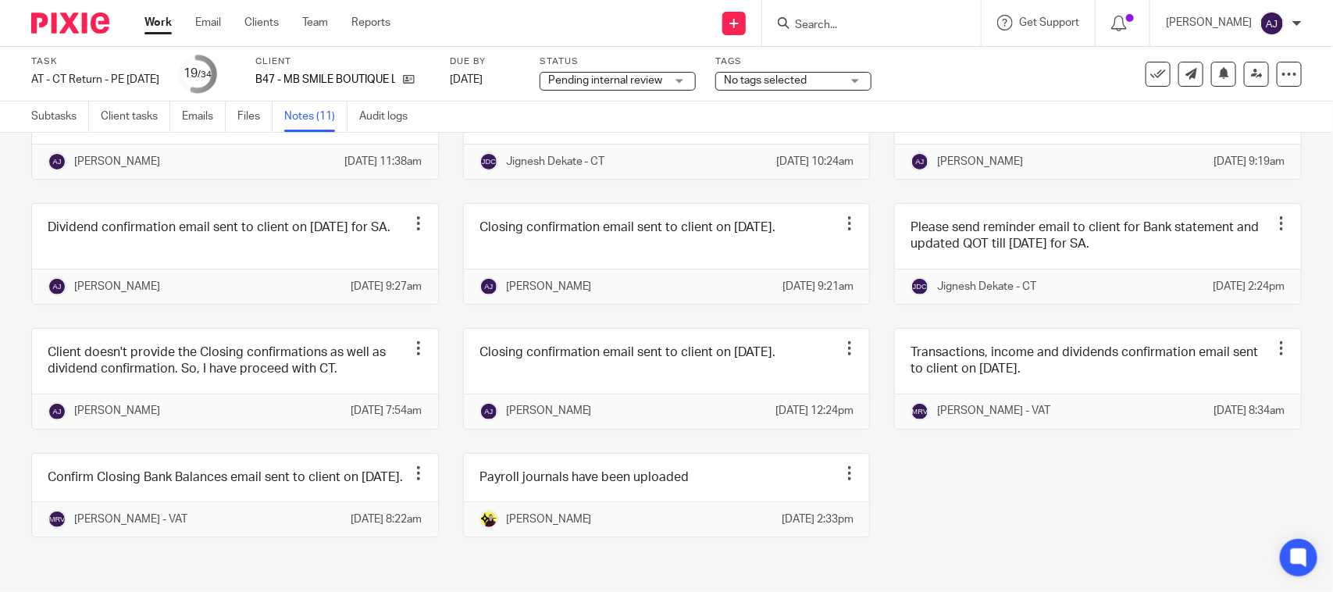
click at [939, 486] on div "Don't proceed before the dividend confirmation from the client. Edit note Delet…" at bounding box center [654, 278] width 1295 height 566
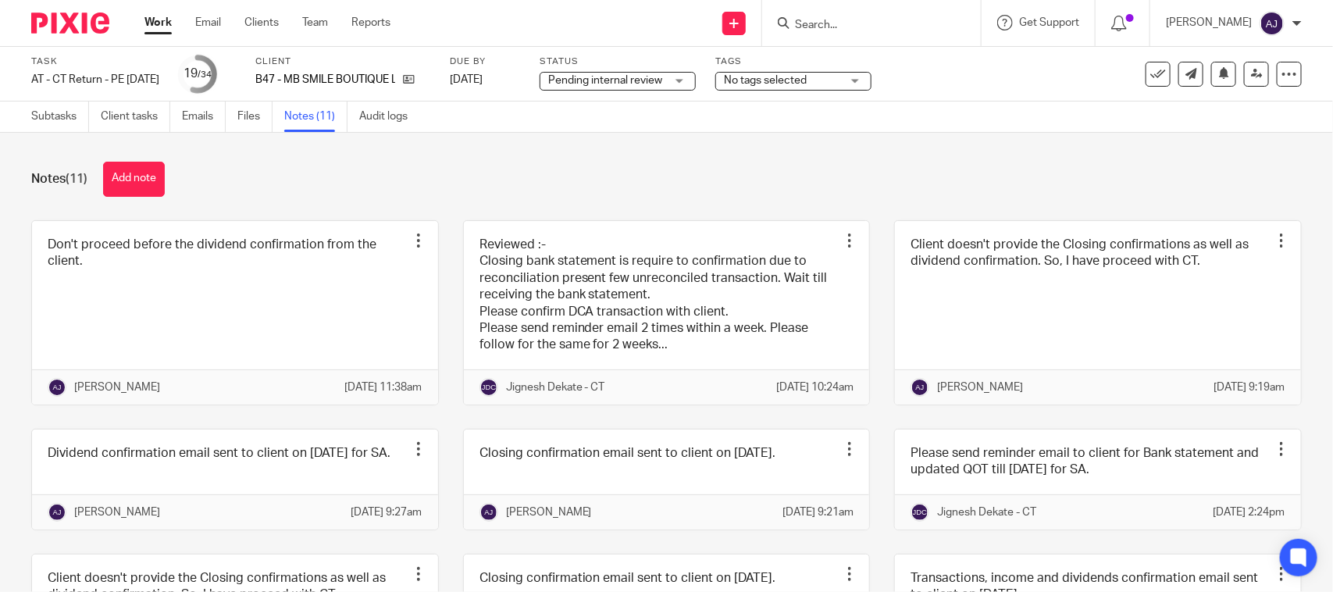
scroll to position [0, 0]
click at [861, 433] on div "Don't proceed before the dividend confirmation from the client. Edit note Delet…" at bounding box center [654, 506] width 1295 height 566
